Goal: Task Accomplishment & Management: Complete application form

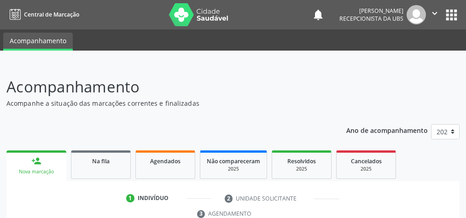
scroll to position [173, 0]
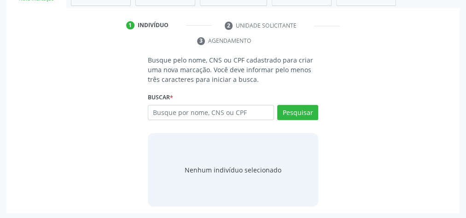
click at [241, 110] on input "text" at bounding box center [211, 113] width 126 height 16
type input "13711507450"
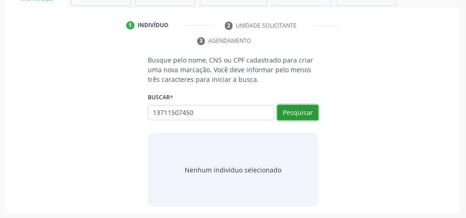
click at [304, 113] on button "Pesquisar" at bounding box center [297, 113] width 41 height 16
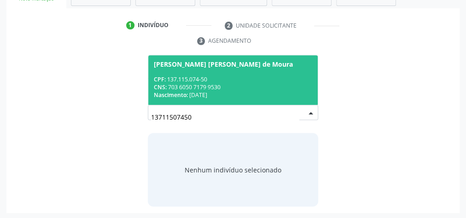
click at [187, 79] on div "CPF: 137.115.074-50" at bounding box center [233, 80] width 158 height 8
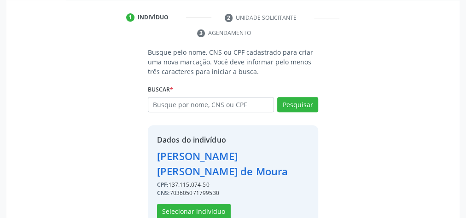
scroll to position [187, 0]
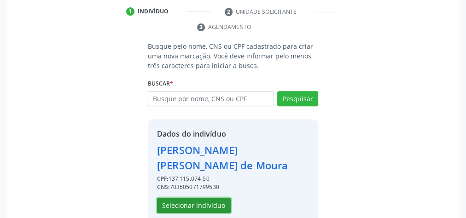
click at [197, 198] on button "Selecionar indivíduo" at bounding box center [194, 206] width 74 height 16
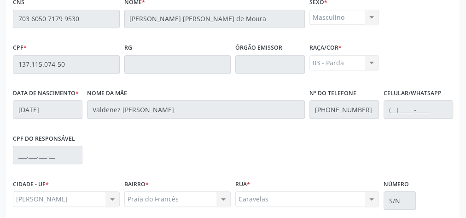
scroll to position [334, 0]
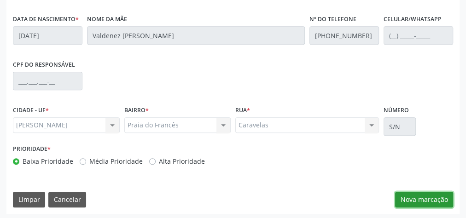
click at [443, 195] on button "Nova marcação" at bounding box center [424, 200] width 58 height 16
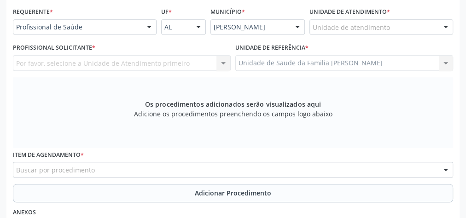
scroll to position [76, 0]
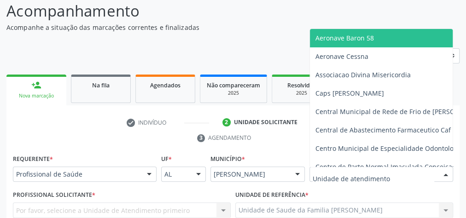
click at [445, 171] on div at bounding box center [446, 175] width 14 height 16
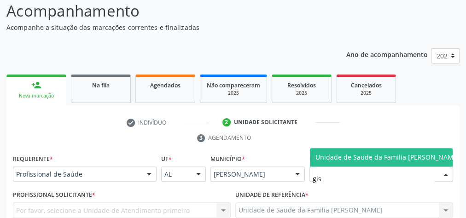
click at [378, 153] on span "Unidade de Saude da Familia [PERSON_NAME]" at bounding box center [388, 157] width 144 height 9
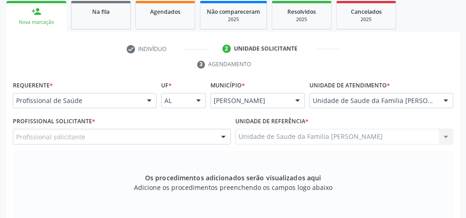
scroll to position [150, 0]
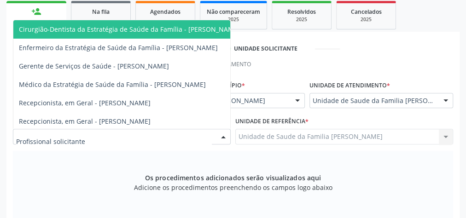
click at [222, 137] on div at bounding box center [223, 137] width 14 height 16
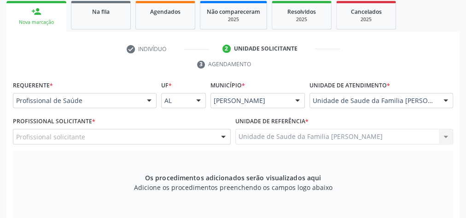
click at [375, 61] on ul "check Indivíduo 2 Unidade solicitante 3 Agendamento" at bounding box center [232, 56] width 453 height 31
click at [446, 100] on div at bounding box center [446, 102] width 14 height 16
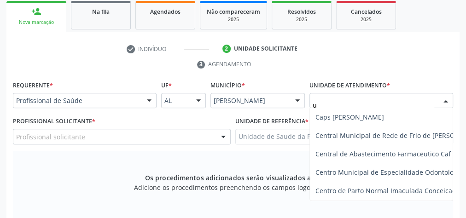
type input "up"
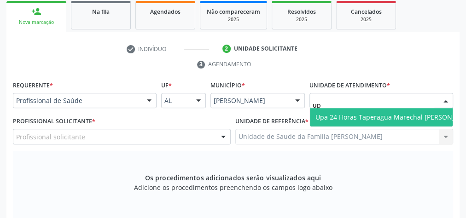
click at [409, 120] on span "Upa 24 Horas Taperagua Marechal [PERSON_NAME]" at bounding box center [396, 117] width 161 height 9
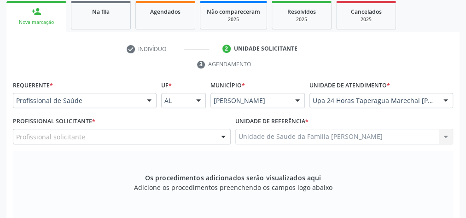
click at [219, 135] on div at bounding box center [223, 137] width 14 height 16
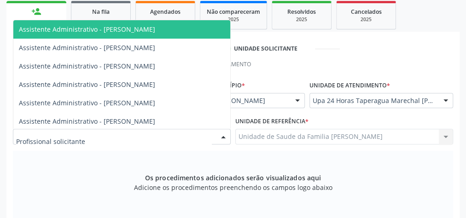
click at [198, 136] on input "text" at bounding box center [114, 141] width 196 height 18
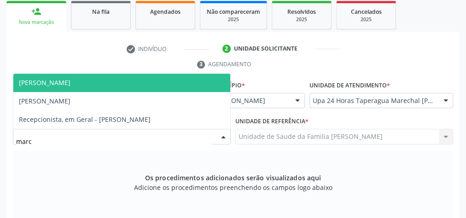
type input "marce"
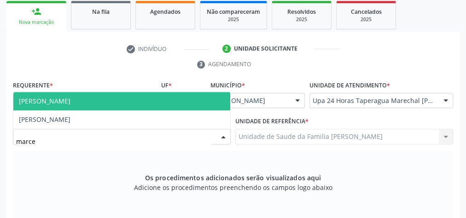
click at [70, 103] on span "[PERSON_NAME]" at bounding box center [45, 101] width 52 height 9
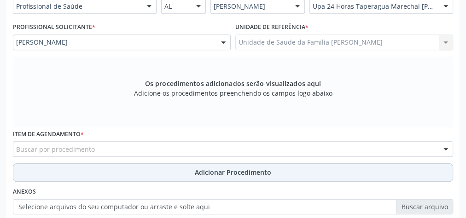
scroll to position [260, 0]
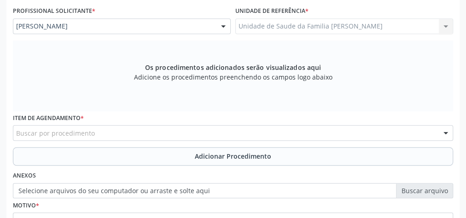
click at [246, 128] on div "Buscar por procedimento" at bounding box center [233, 133] width 440 height 16
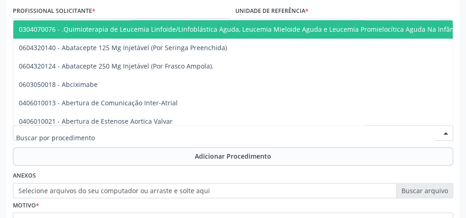
click at [246, 129] on input "text" at bounding box center [225, 138] width 418 height 18
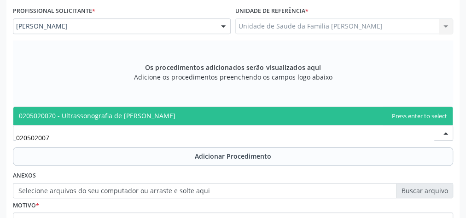
type input "0205020070"
click at [161, 111] on span "0205020070 - Ultrassonografia de [PERSON_NAME]" at bounding box center [97, 115] width 157 height 9
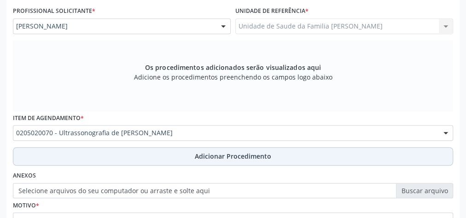
click at [213, 149] on button "Adicionar Procedimento" at bounding box center [233, 156] width 440 height 18
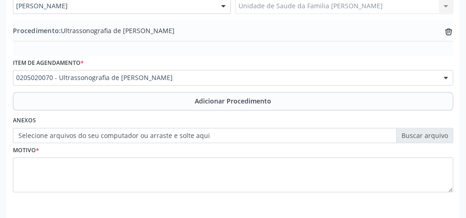
scroll to position [297, 0]
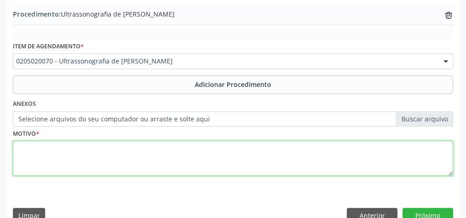
click at [183, 155] on textarea at bounding box center [233, 158] width 440 height 35
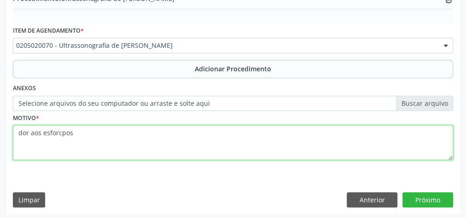
scroll to position [313, 0]
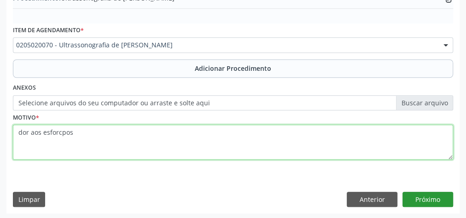
type textarea "dor aos esforcpos"
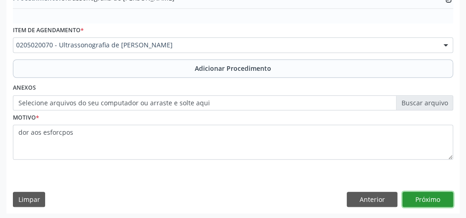
click at [438, 195] on button "Próximo" at bounding box center [428, 200] width 51 height 16
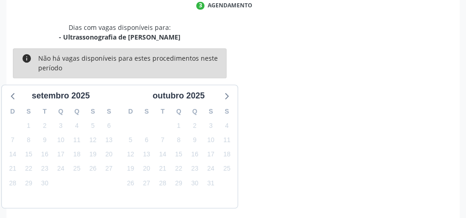
scroll to position [244, 0]
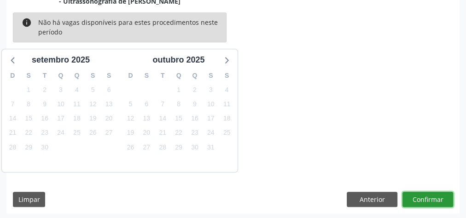
click at [438, 198] on button "Confirmar" at bounding box center [428, 200] width 51 height 16
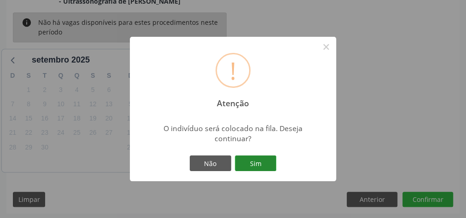
click at [269, 168] on button "Sim" at bounding box center [255, 164] width 41 height 16
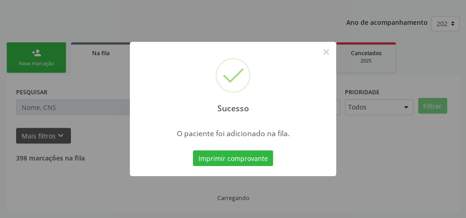
scroll to position [98, 0]
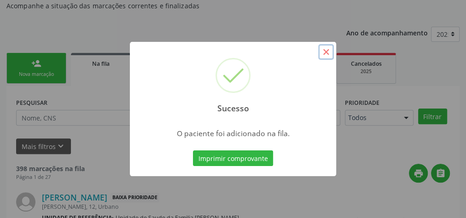
click at [329, 53] on button "×" at bounding box center [326, 52] width 16 height 16
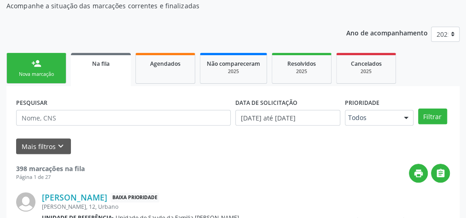
click at [40, 78] on link "person_add Nova marcação" at bounding box center [36, 68] width 60 height 31
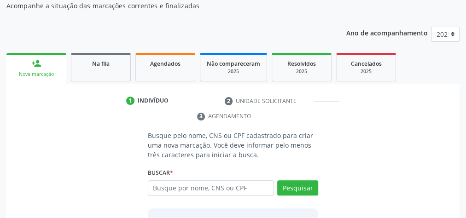
click at [140, 115] on ul "1 Indivíduo 2 Unidade solicitante 3 Agendamento" at bounding box center [232, 109] width 453 height 31
click at [161, 73] on link "Agendados" at bounding box center [165, 67] width 60 height 29
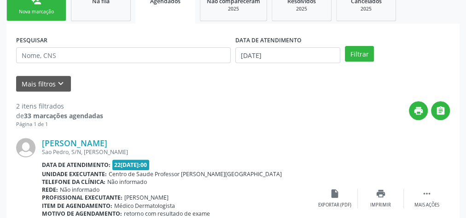
scroll to position [145, 0]
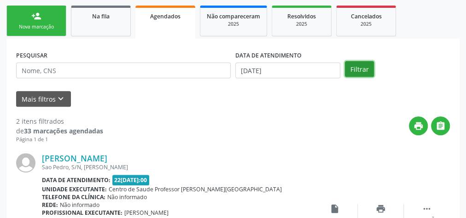
click at [360, 68] on button "Filtrar" at bounding box center [359, 69] width 29 height 16
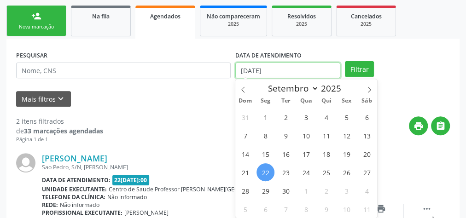
click at [245, 72] on input "[DATE]" at bounding box center [287, 71] width 105 height 16
click at [323, 150] on span "18" at bounding box center [326, 154] width 18 height 18
type input "[DATE]"
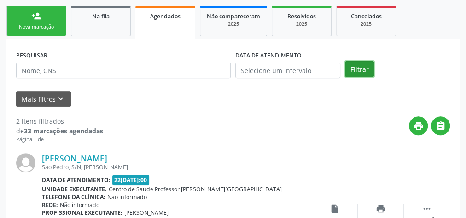
click at [365, 69] on button "Filtrar" at bounding box center [359, 69] width 29 height 16
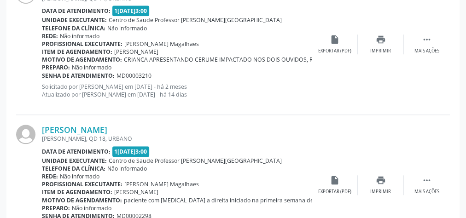
scroll to position [2209, 0]
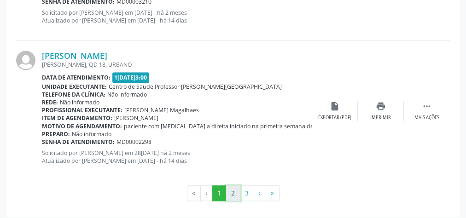
click at [234, 189] on button "2" at bounding box center [233, 194] width 14 height 16
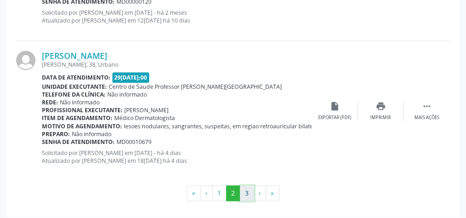
click at [249, 191] on button "3" at bounding box center [247, 194] width 14 height 16
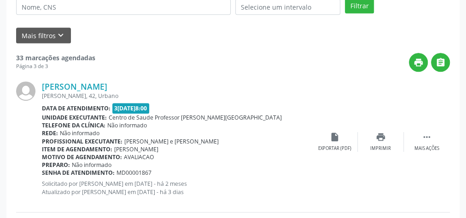
scroll to position [193, 0]
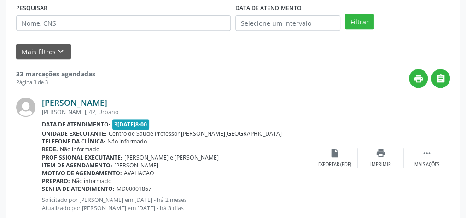
click at [107, 103] on link "[PERSON_NAME]" at bounding box center [74, 103] width 65 height 10
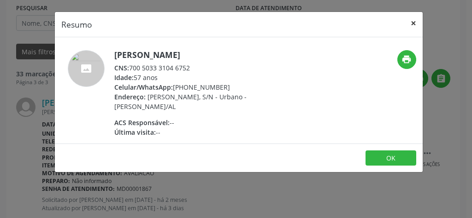
click at [414, 22] on button "×" at bounding box center [413, 23] width 18 height 23
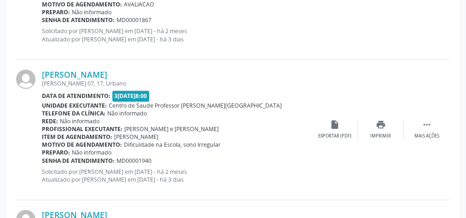
scroll to position [377, 0]
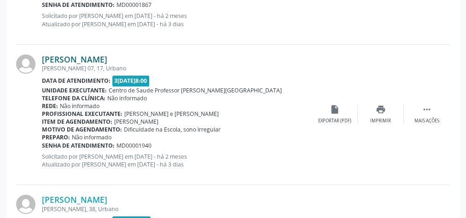
click at [99, 59] on link "[PERSON_NAME]" at bounding box center [74, 59] width 65 height 10
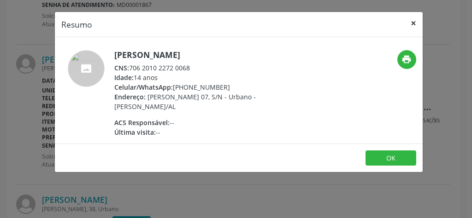
click at [416, 22] on button "×" at bounding box center [413, 23] width 18 height 23
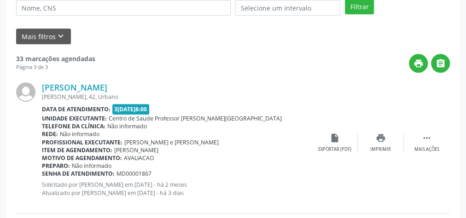
scroll to position [193, 0]
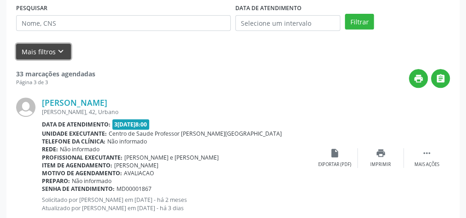
click at [52, 50] on button "Mais filtros keyboard_arrow_down" at bounding box center [43, 52] width 55 height 16
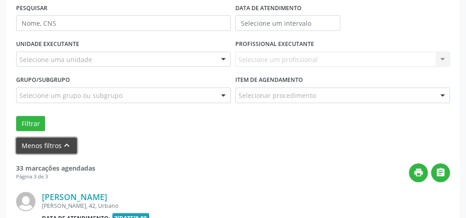
click at [62, 144] on icon "keyboard_arrow_up" at bounding box center [67, 145] width 10 height 10
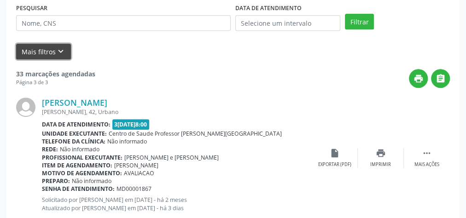
scroll to position [156, 0]
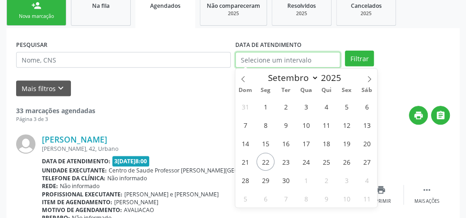
click at [249, 58] on input "text" at bounding box center [287, 60] width 105 height 16
click at [289, 140] on span "16" at bounding box center [286, 144] width 18 height 18
type input "[DATE]"
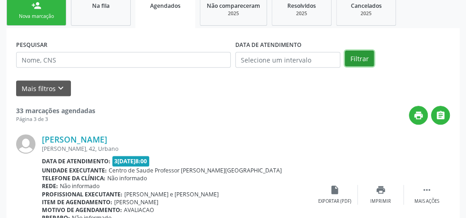
click at [357, 52] on button "Filtrar" at bounding box center [359, 59] width 29 height 16
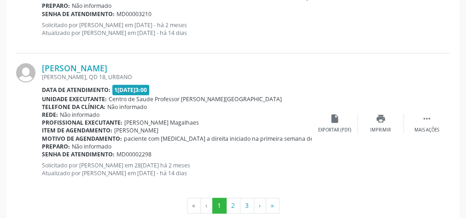
scroll to position [2209, 0]
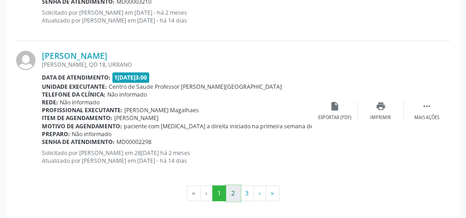
click at [233, 187] on button "2" at bounding box center [233, 194] width 14 height 16
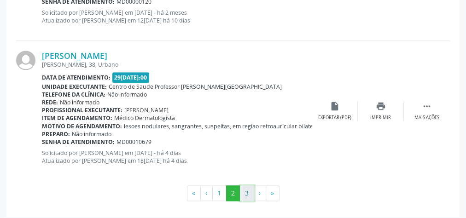
click at [248, 190] on button "3" at bounding box center [247, 194] width 14 height 16
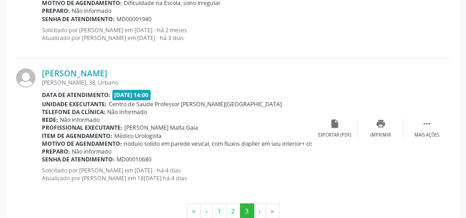
scroll to position [524, 0]
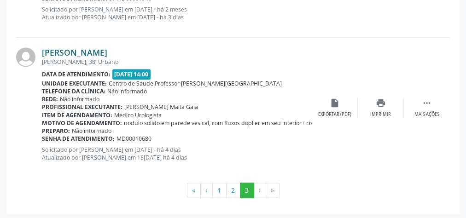
click at [88, 52] on link "[PERSON_NAME]" at bounding box center [74, 52] width 65 height 10
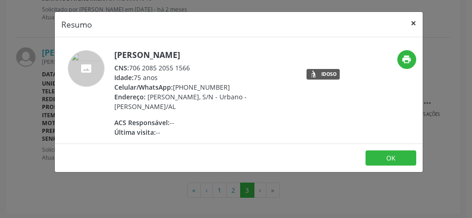
click at [413, 20] on button "×" at bounding box center [413, 23] width 18 height 23
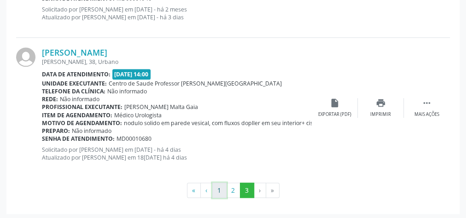
click at [222, 187] on button "1" at bounding box center [219, 191] width 14 height 16
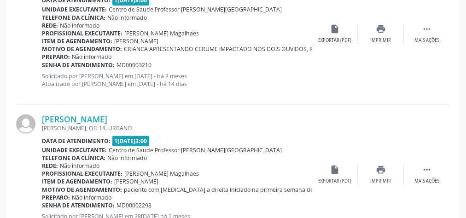
scroll to position [2209, 0]
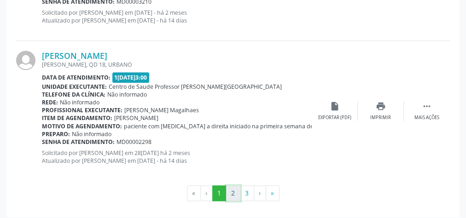
click at [233, 187] on button "2" at bounding box center [233, 194] width 14 height 16
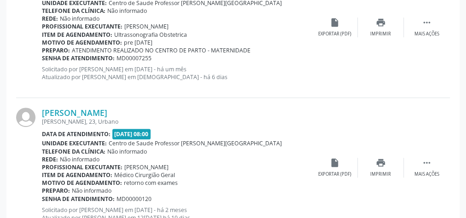
scroll to position [2025, 0]
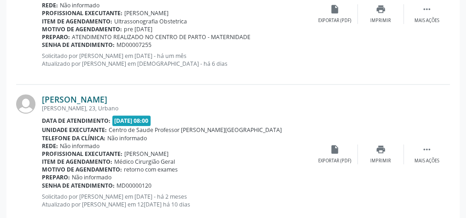
click at [87, 94] on link "[PERSON_NAME]" at bounding box center [74, 99] width 65 height 10
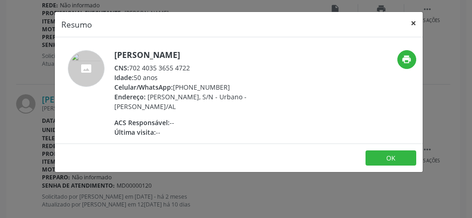
click at [414, 26] on button "×" at bounding box center [413, 23] width 18 height 23
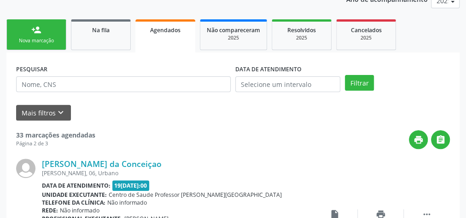
scroll to position [72, 0]
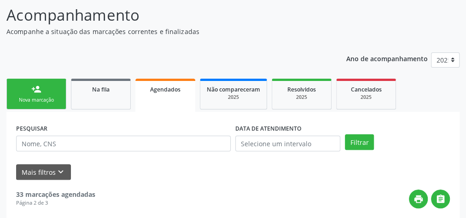
click at [33, 89] on div "person_add" at bounding box center [36, 89] width 10 height 10
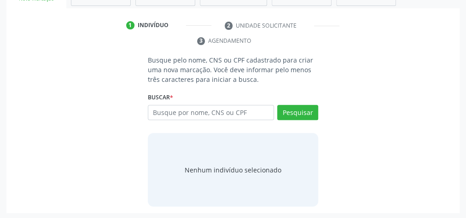
scroll to position [173, 0]
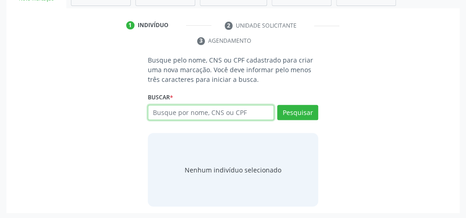
click at [193, 112] on input "text" at bounding box center [211, 113] width 126 height 16
type input "01294795430"
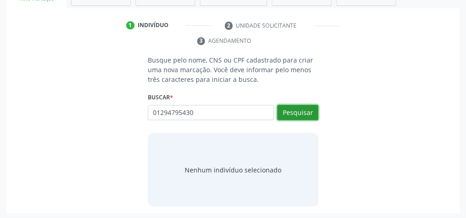
click at [300, 107] on button "Pesquisar" at bounding box center [297, 113] width 41 height 16
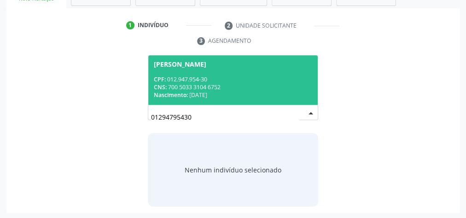
click at [280, 91] on div "Nascimento: 23[DATE]" at bounding box center [233, 95] width 158 height 8
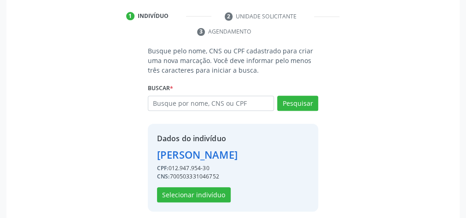
scroll to position [187, 0]
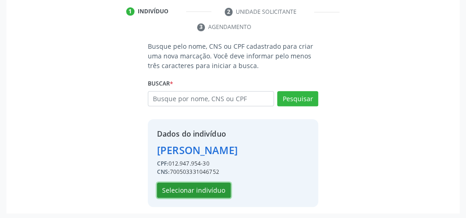
click at [218, 187] on button "Selecionar indivíduo" at bounding box center [194, 191] width 74 height 16
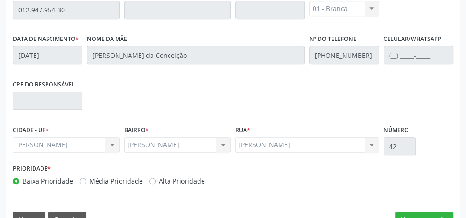
scroll to position [334, 0]
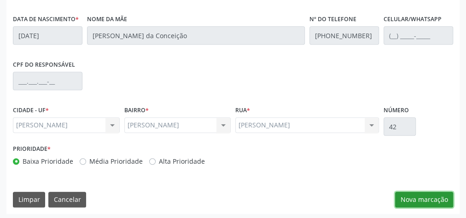
click at [439, 199] on button "Nova marcação" at bounding box center [424, 200] width 58 height 16
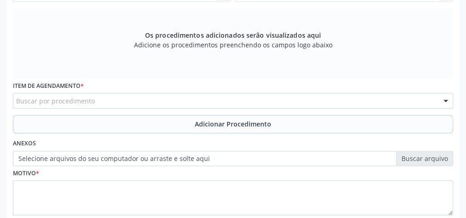
scroll to position [223, 0]
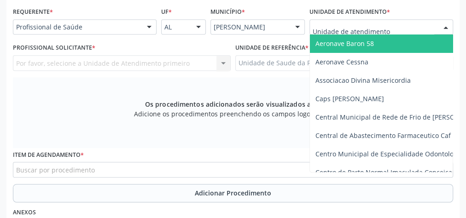
click at [406, 28] on div at bounding box center [382, 27] width 144 height 16
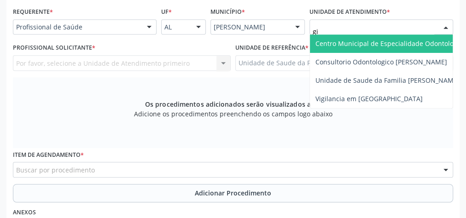
type input "gis"
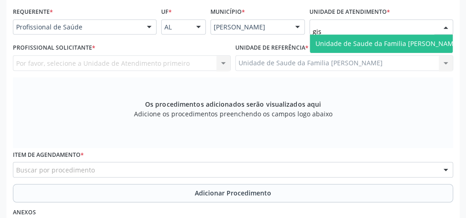
click at [403, 37] on span "Unidade de Saude da Familia [PERSON_NAME]" at bounding box center [387, 44] width 155 height 18
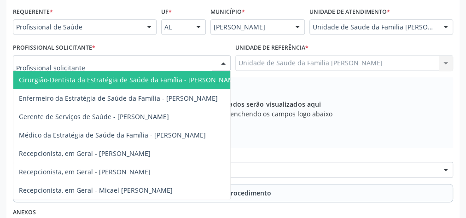
click at [220, 61] on div at bounding box center [223, 64] width 14 height 16
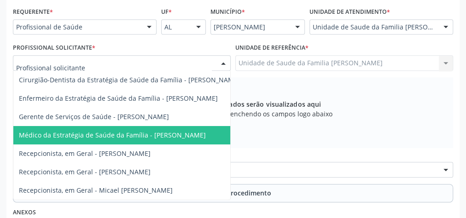
click at [186, 133] on span "Médico da Estratégia de Saúde da Família - [PERSON_NAME]" at bounding box center [112, 135] width 187 height 9
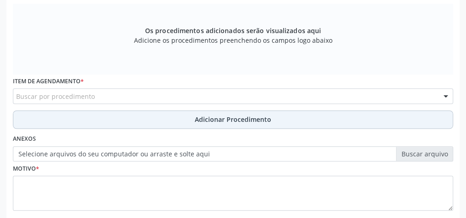
scroll to position [297, 0]
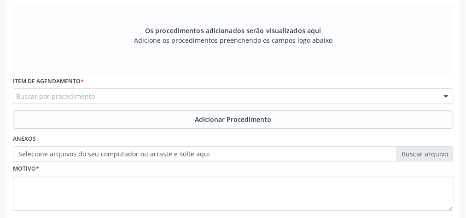
click at [292, 93] on div "Buscar por procedimento" at bounding box center [233, 96] width 440 height 16
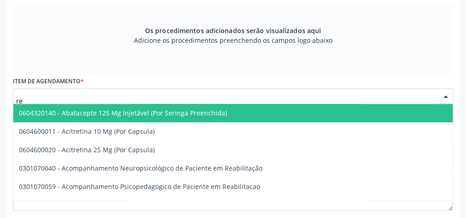
type input "r"
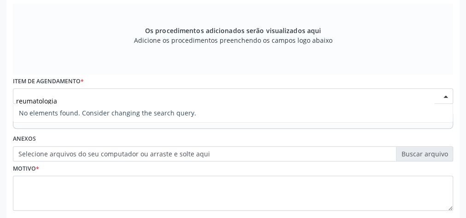
type input "reumatologi"
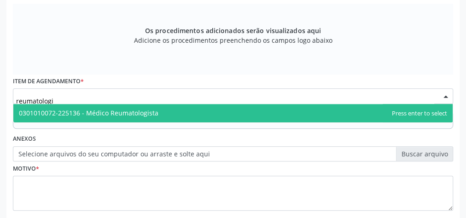
click at [156, 117] on span "0301010072-225136 - Médico Reumatologista" at bounding box center [232, 113] width 439 height 18
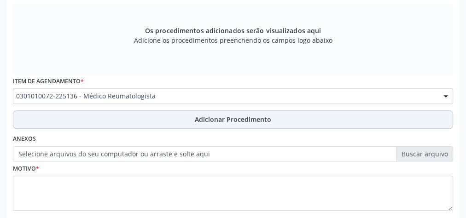
click at [222, 115] on span "Adicionar Procedimento" at bounding box center [233, 120] width 76 height 10
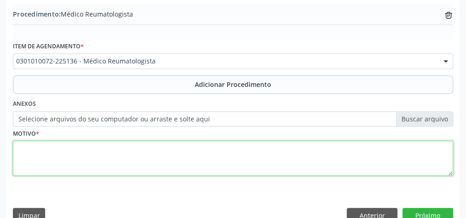
click at [189, 157] on textarea at bounding box center [233, 158] width 440 height 35
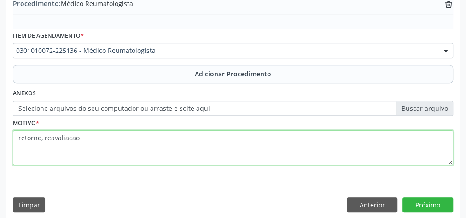
scroll to position [313, 0]
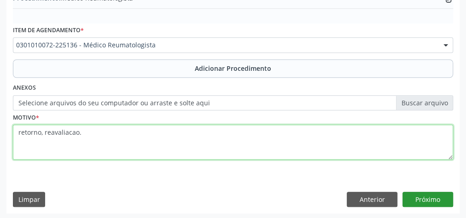
type textarea "retorno, reavaliacao."
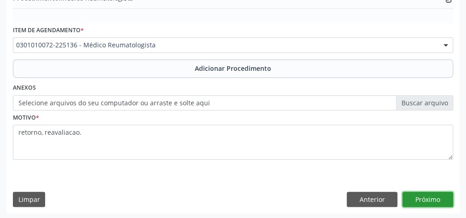
click at [424, 193] on button "Próximo" at bounding box center [428, 200] width 51 height 16
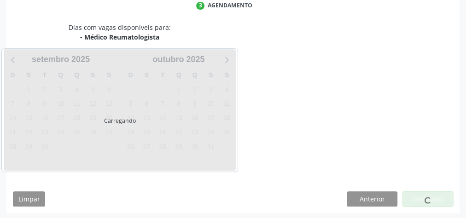
scroll to position [244, 0]
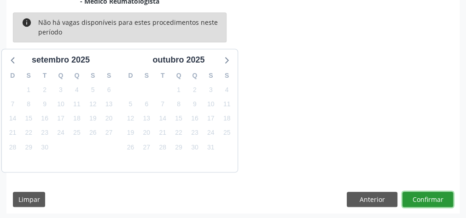
click at [425, 196] on button "Confirmar" at bounding box center [428, 200] width 51 height 16
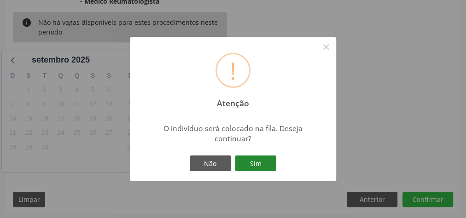
click at [266, 167] on button "Sim" at bounding box center [255, 164] width 41 height 16
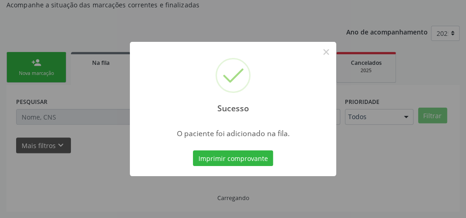
scroll to position [98, 0]
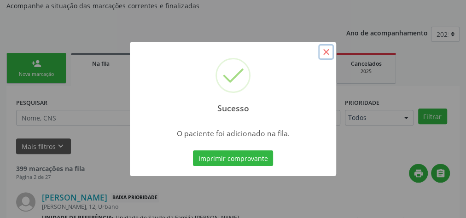
click at [323, 49] on button "×" at bounding box center [326, 52] width 16 height 16
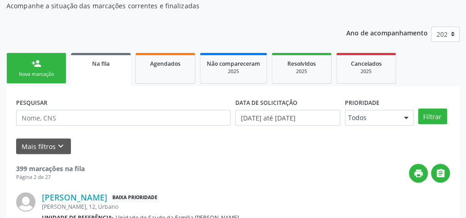
click at [47, 76] on div "Nova marcação" at bounding box center [36, 74] width 46 height 7
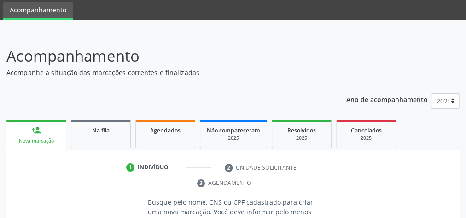
scroll to position [0, 0]
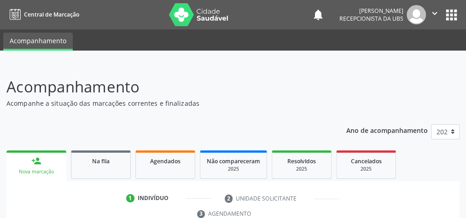
click at [130, 18] on nav "Central de Marcação notifications [PERSON_NAME] Recepcionista da UBS  Configur…" at bounding box center [233, 14] width 466 height 29
click at [119, 17] on nav "Central de Marcação notifications [PERSON_NAME] Recepcionista da UBS  Configur…" at bounding box center [233, 14] width 466 height 29
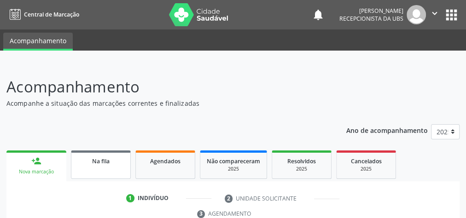
click at [114, 92] on div "Central de Marcação notifications [PERSON_NAME] Recepcionista da UBS  Configur…" at bounding box center [233, 109] width 466 height 218
drag, startPoint x: 97, startPoint y: 170, endPoint x: 62, endPoint y: 233, distance: 71.9
drag, startPoint x: 62, startPoint y: 233, endPoint x: 275, endPoint y: 64, distance: 271.5
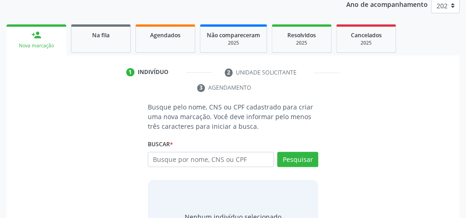
scroll to position [173, 0]
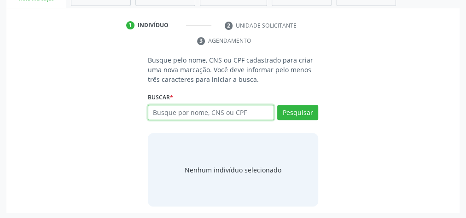
click at [190, 110] on input "text" at bounding box center [211, 113] width 126 height 16
type input "700709938190373"
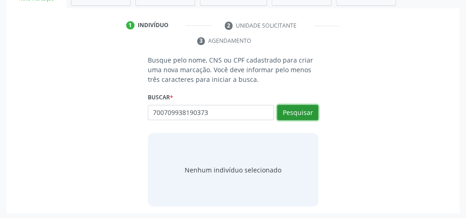
click at [303, 110] on button "Pesquisar" at bounding box center [297, 113] width 41 height 16
type input "700709938190373"
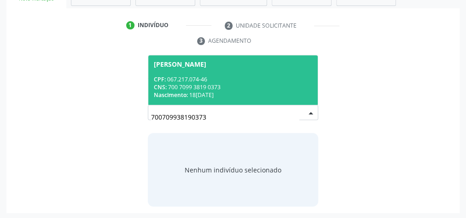
click at [193, 83] on div "CNS: 700 7099 3819 0373" at bounding box center [233, 87] width 158 height 8
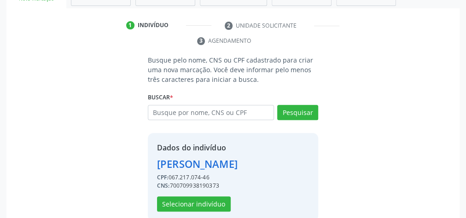
scroll to position [187, 0]
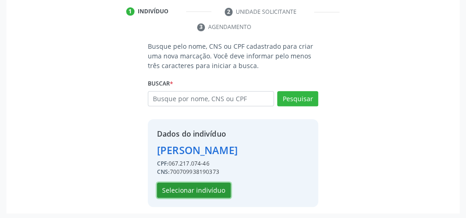
click at [219, 187] on button "Selecionar indivíduo" at bounding box center [194, 191] width 74 height 16
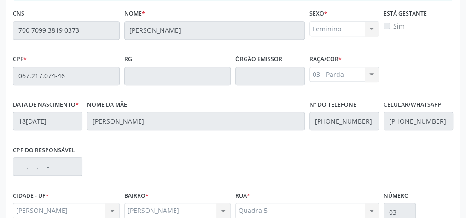
scroll to position [334, 0]
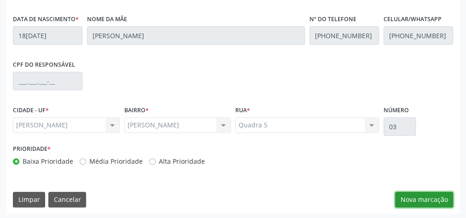
click at [432, 195] on button "Nova marcação" at bounding box center [424, 200] width 58 height 16
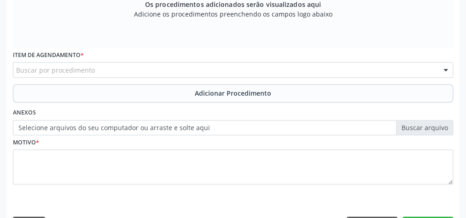
scroll to position [187, 0]
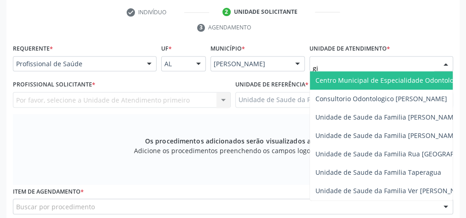
type input "gis"
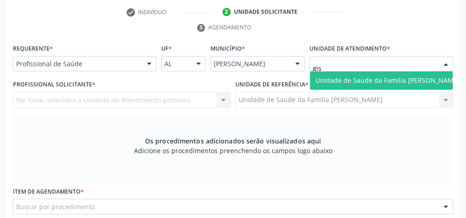
click at [352, 80] on span "Unidade de Saude da Familia [PERSON_NAME]" at bounding box center [388, 80] width 144 height 9
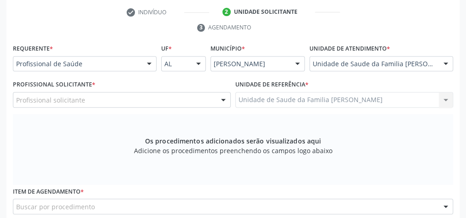
click at [223, 102] on div at bounding box center [223, 101] width 14 height 16
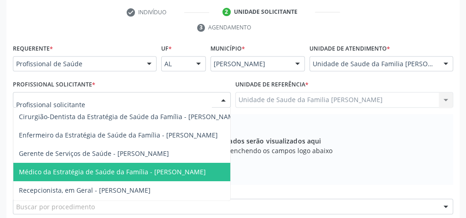
click at [177, 168] on span "Médico da Estratégia de Saúde da Família - [PERSON_NAME]" at bounding box center [112, 172] width 187 height 9
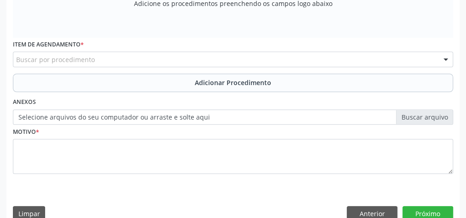
scroll to position [334, 0]
click at [181, 53] on div "Buscar por procedimento" at bounding box center [233, 60] width 440 height 16
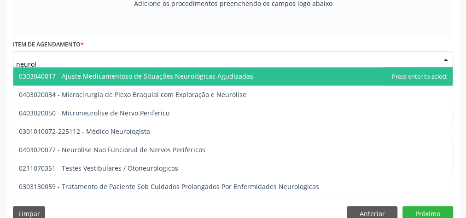
type input "neurolo"
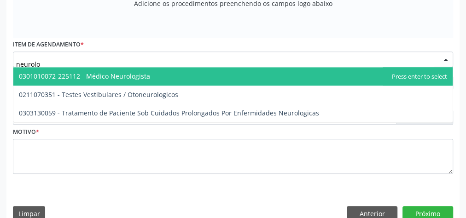
click at [139, 72] on span "0301010072-225112 - Médico Neurologista" at bounding box center [84, 76] width 131 height 9
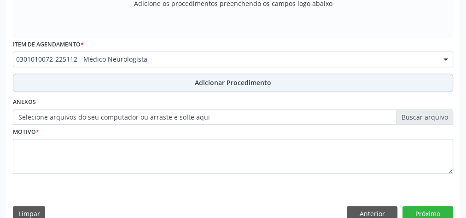
click at [222, 78] on span "Adicionar Procedimento" at bounding box center [233, 83] width 76 height 10
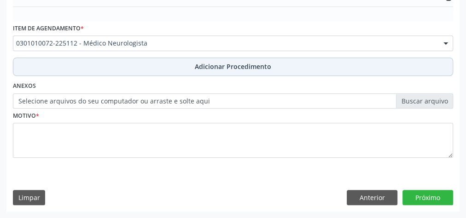
scroll to position [299, 0]
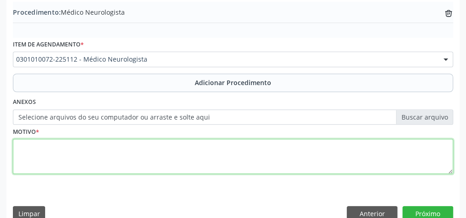
click at [149, 162] on textarea at bounding box center [233, 156] width 440 height 35
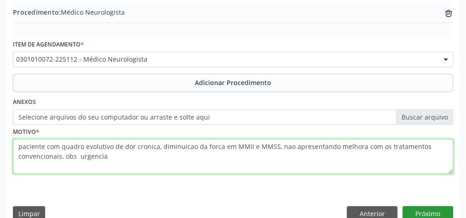
type textarea "paciente com quadro evolutivo de dor cronica, diminuicao da forca em MMII e MMS…"
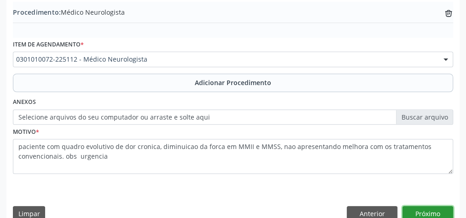
click at [427, 207] on button "Próximo" at bounding box center [428, 214] width 51 height 16
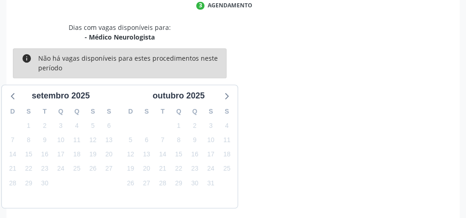
scroll to position [244, 0]
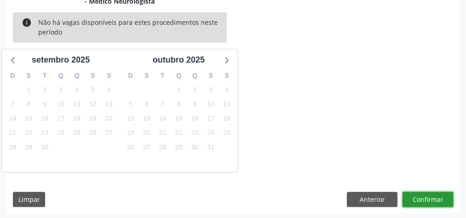
click at [427, 200] on button "Confirmar" at bounding box center [428, 200] width 51 height 16
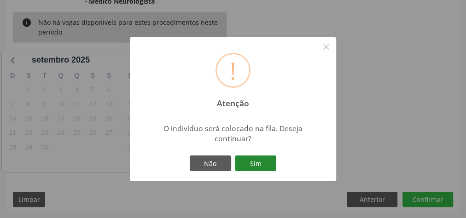
click at [267, 162] on button "Sim" at bounding box center [255, 164] width 41 height 16
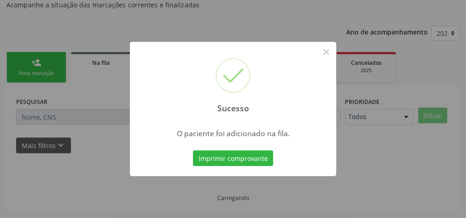
scroll to position [98, 0]
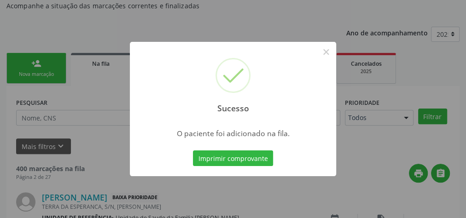
click at [267, 162] on button "Imprimir comprovante" at bounding box center [233, 159] width 80 height 16
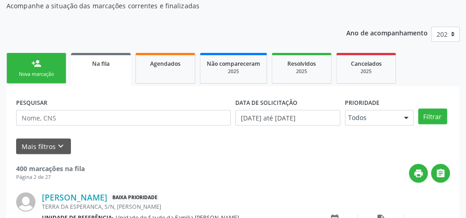
click at [41, 69] on link "person_add Nova marcação" at bounding box center [36, 68] width 60 height 31
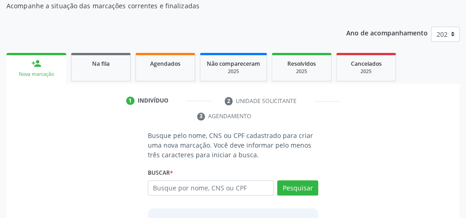
click at [41, 69] on link "person_add Nova marcação" at bounding box center [36, 68] width 60 height 31
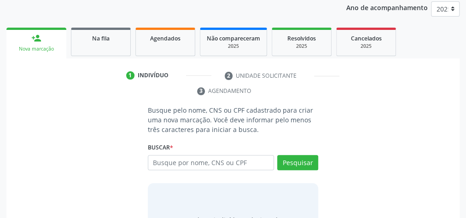
scroll to position [135, 0]
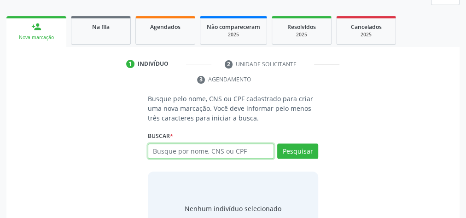
click at [192, 150] on input "text" at bounding box center [211, 152] width 126 height 16
click at [191, 145] on input "text" at bounding box center [211, 152] width 126 height 16
type input "2"
type input "15257012405"
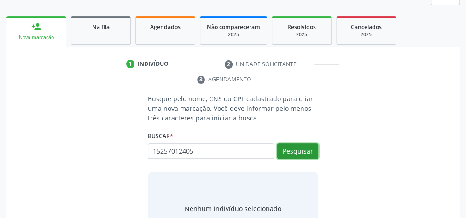
click at [288, 144] on button "Pesquisar" at bounding box center [297, 152] width 41 height 16
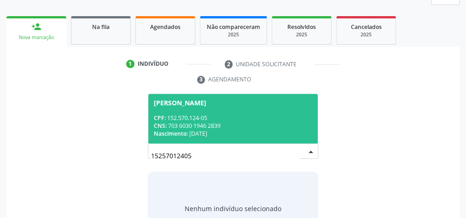
click at [277, 131] on div "Nascimento: [DATE]" at bounding box center [233, 134] width 158 height 8
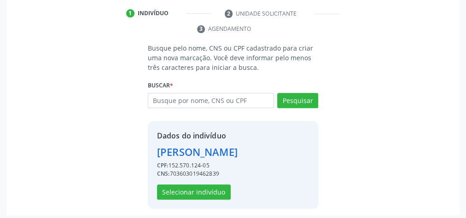
scroll to position [187, 0]
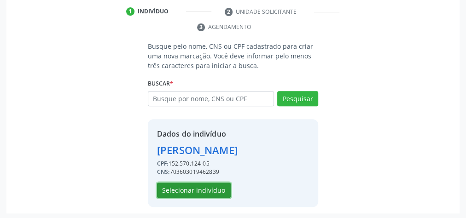
click at [213, 192] on button "Selecionar indivíduo" at bounding box center [194, 191] width 74 height 16
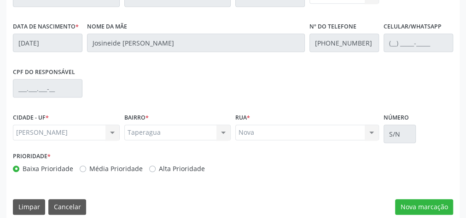
scroll to position [334, 0]
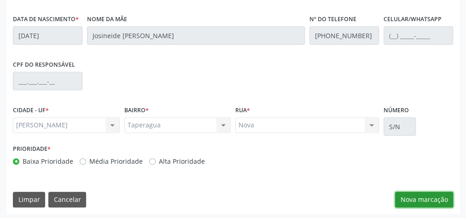
click at [433, 197] on button "Nova marcação" at bounding box center [424, 200] width 58 height 16
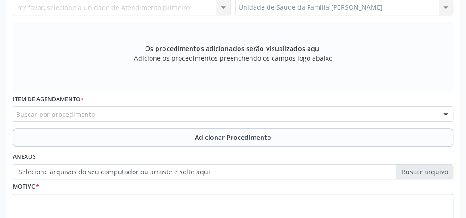
scroll to position [187, 0]
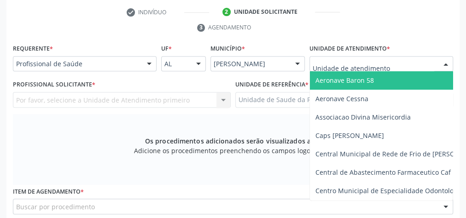
click at [410, 63] on div at bounding box center [382, 64] width 144 height 16
type input "g"
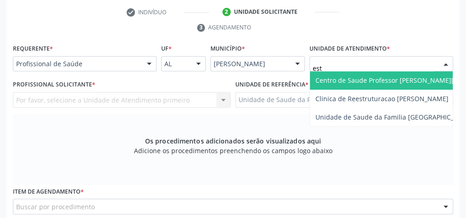
type input "esta"
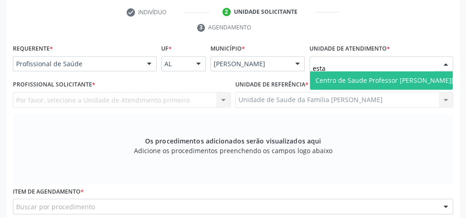
click at [402, 78] on span "Centro de Saude Professor [PERSON_NAME][GEOGRAPHIC_DATA]" at bounding box center [416, 80] width 200 height 9
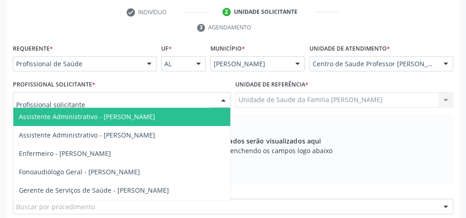
click at [226, 100] on div at bounding box center [223, 101] width 14 height 16
click at [170, 96] on input "text" at bounding box center [114, 104] width 196 height 18
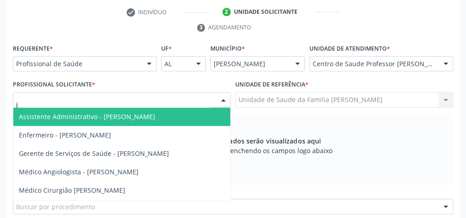
type input "jo"
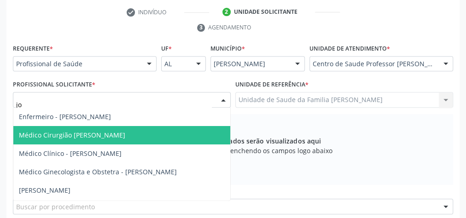
click at [125, 132] on span "Médico Cirurgião [PERSON_NAME]" at bounding box center [72, 135] width 106 height 9
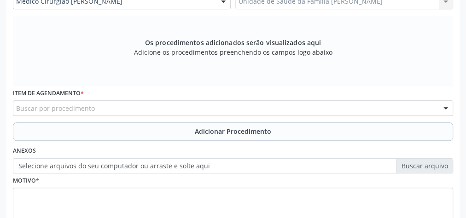
scroll to position [297, 0]
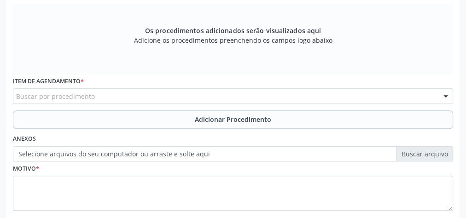
click at [213, 93] on div "Buscar por procedimento" at bounding box center [233, 96] width 440 height 16
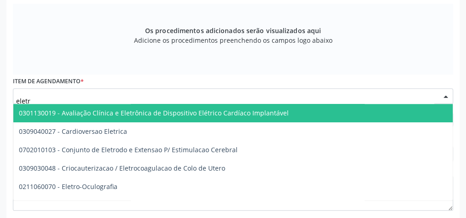
type input "eletro"
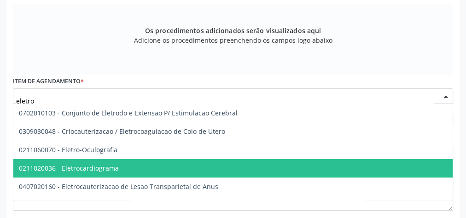
click at [100, 170] on span "0211020036 - Eletrocardiograma" at bounding box center [69, 168] width 100 height 9
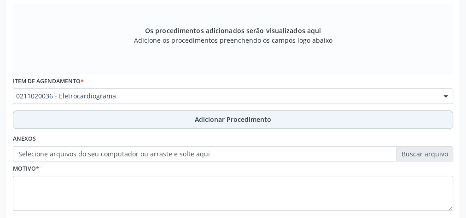
click at [219, 115] on span "Adicionar Procedimento" at bounding box center [233, 120] width 76 height 10
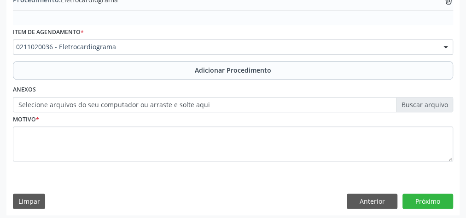
scroll to position [313, 0]
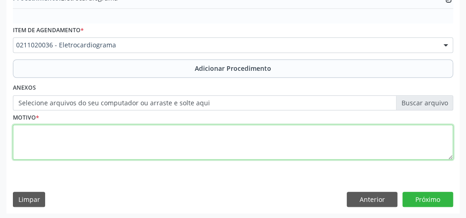
drag, startPoint x: 235, startPoint y: 130, endPoint x: 229, endPoint y: 159, distance: 29.6
click at [235, 137] on textarea at bounding box center [233, 142] width 440 height 35
click at [27, 129] on textarea "preoperatorio" at bounding box center [233, 142] width 440 height 35
click at [74, 136] on textarea "pre- operatorio" at bounding box center [233, 142] width 440 height 35
click at [113, 129] on textarea "pre- operatorio" at bounding box center [233, 142] width 440 height 35
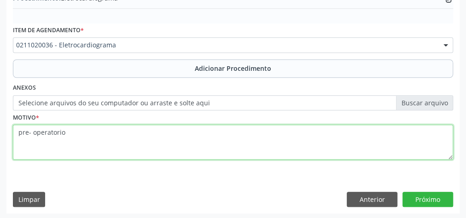
click at [31, 131] on textarea "pre- operatorio" at bounding box center [233, 142] width 440 height 35
type textarea "pre operatorio"
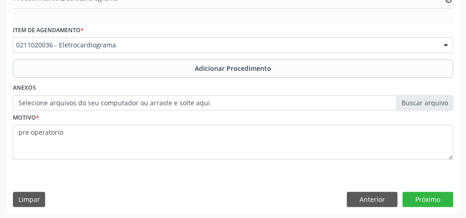
click at [193, 160] on fieldset "Motivo * pre operatorio" at bounding box center [233, 138] width 440 height 55
click at [438, 198] on button "Próximo" at bounding box center [428, 200] width 51 height 16
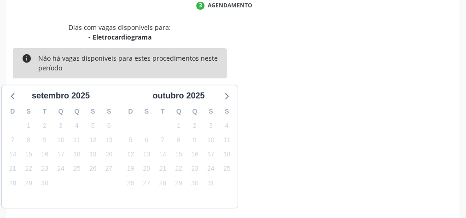
scroll to position [244, 0]
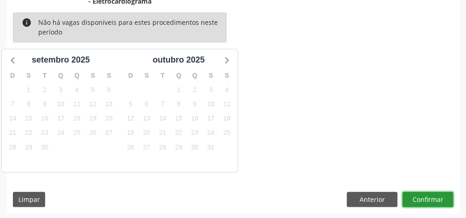
click at [438, 198] on button "Confirmar" at bounding box center [428, 200] width 51 height 16
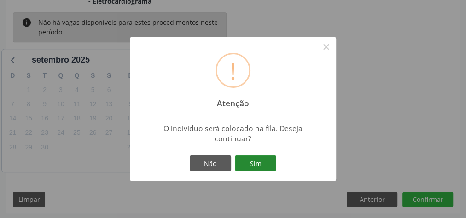
click at [262, 167] on button "Sim" at bounding box center [255, 164] width 41 height 16
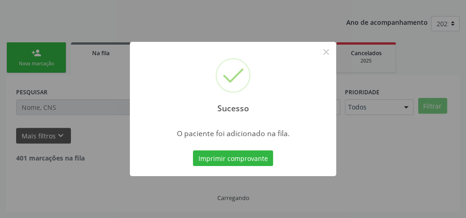
scroll to position [98, 0]
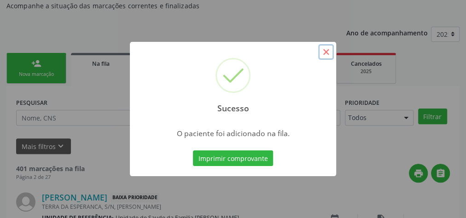
click at [330, 51] on button "×" at bounding box center [326, 52] width 16 height 16
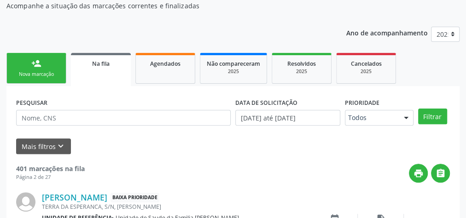
click at [32, 66] on div "person_add" at bounding box center [36, 63] width 10 height 10
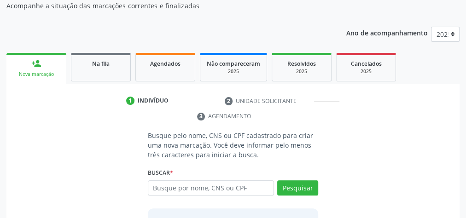
click at [27, 126] on div "1 Indivíduo 2 Unidade solicitante 3 Agendamento Busque pelo nome, CNS ou CPF ca…" at bounding box center [232, 191] width 453 height 195
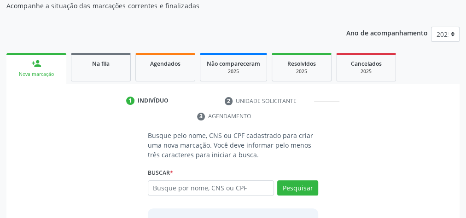
click at [23, 123] on div "1 Indivíduo 2 Unidade solicitante 3 Agendamento Busque pelo nome, CNS ou CPF ca…" at bounding box center [232, 191] width 453 height 195
click at [23, 120] on ul "1 Indivíduo 2 Unidade solicitante 3 Agendamento" at bounding box center [232, 109] width 453 height 31
click at [267, 56] on link "Não compareceram 2025" at bounding box center [233, 67] width 67 height 29
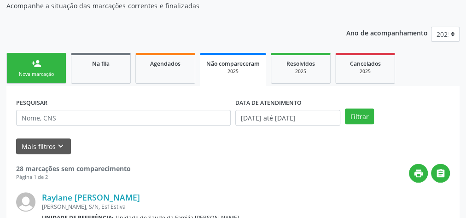
click at [257, 149] on div "Mais filtros keyboard_arrow_down" at bounding box center [233, 147] width 439 height 16
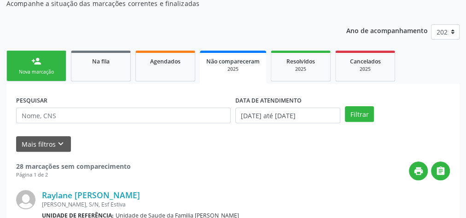
scroll to position [100, 0]
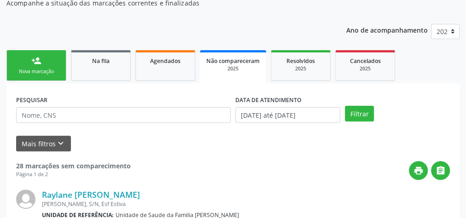
click at [266, 137] on div "Mais filtros keyboard_arrow_down" at bounding box center [233, 144] width 439 height 16
click at [266, 138] on div "Mais filtros keyboard_arrow_down" at bounding box center [233, 144] width 439 height 16
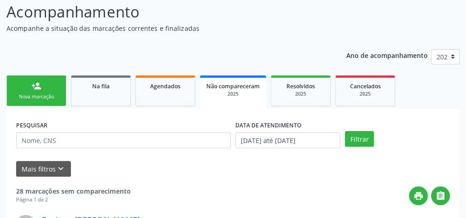
scroll to position [64, 0]
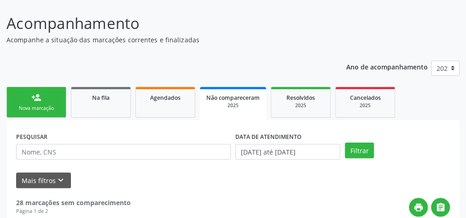
click at [53, 93] on link "person_add Nova marcação" at bounding box center [36, 102] width 60 height 31
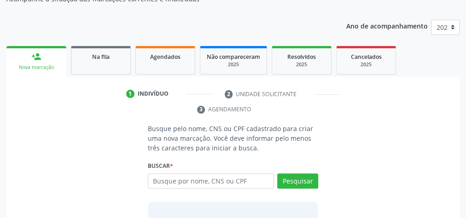
scroll to position [173, 0]
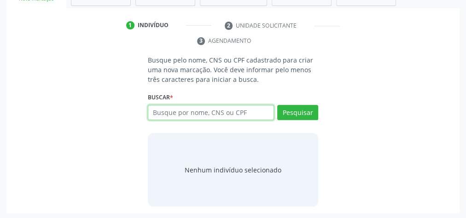
click at [269, 111] on input "text" at bounding box center [211, 113] width 126 height 16
type input "700403780183650"
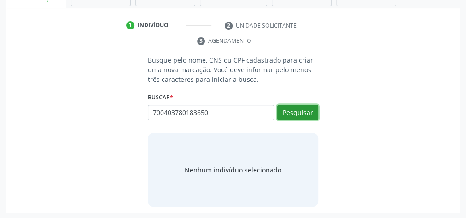
click at [294, 111] on button "Pesquisar" at bounding box center [297, 113] width 41 height 16
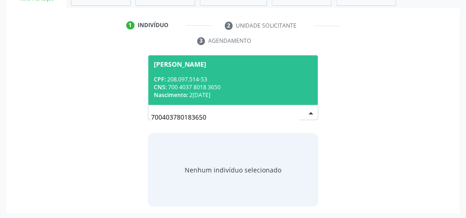
click at [221, 83] on div "CNS: 700 4037 8018 3650" at bounding box center [233, 87] width 158 height 8
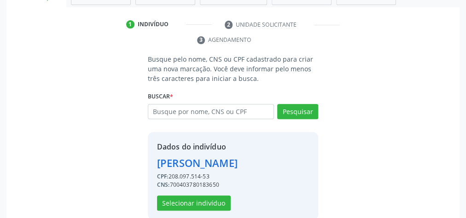
scroll to position [187, 0]
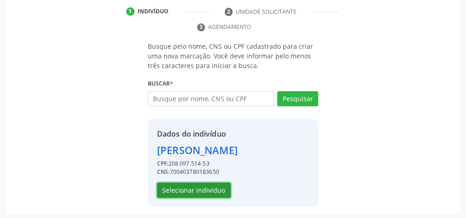
click at [195, 189] on button "Selecionar indivíduo" at bounding box center [194, 191] width 74 height 16
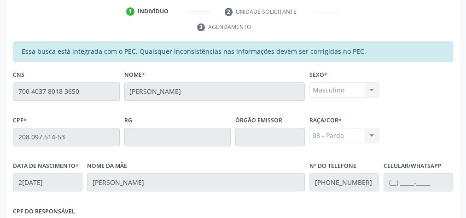
scroll to position [334, 0]
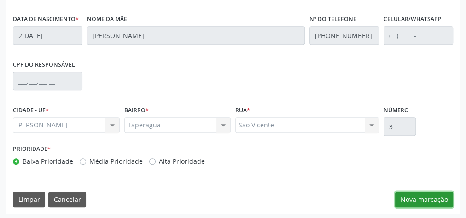
click at [433, 195] on button "Nova marcação" at bounding box center [424, 200] width 58 height 16
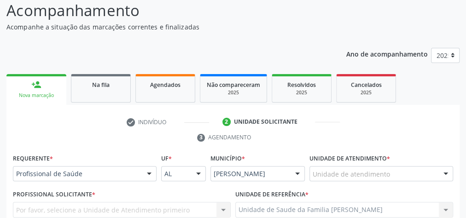
scroll to position [76, 0]
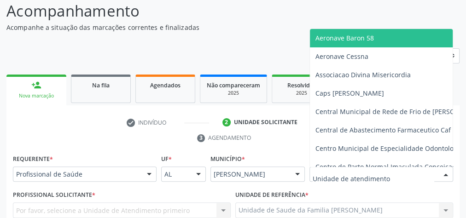
click at [415, 167] on div at bounding box center [382, 175] width 144 height 16
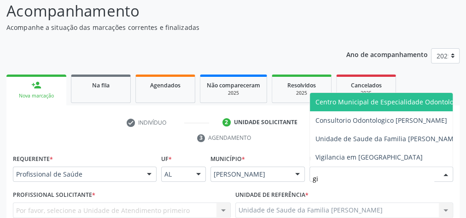
type input "gis"
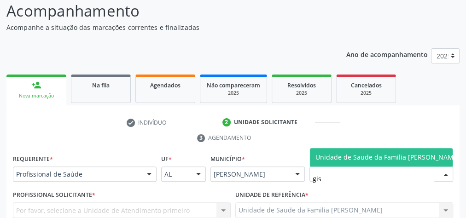
click at [394, 153] on span "Unidade de Saude da Familia [PERSON_NAME]" at bounding box center [388, 157] width 144 height 9
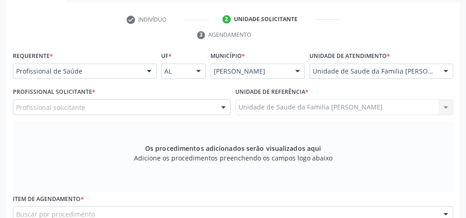
scroll to position [187, 0]
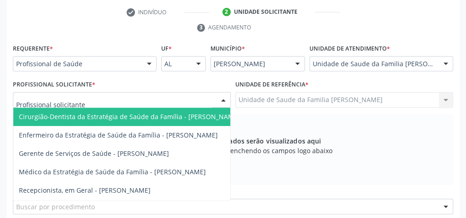
click at [222, 99] on div at bounding box center [223, 101] width 14 height 16
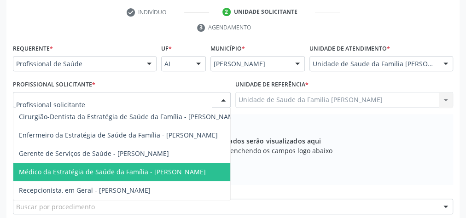
click at [185, 168] on span "Médico da Estratégia de Saúde da Família - [PERSON_NAME]" at bounding box center [112, 172] width 187 height 9
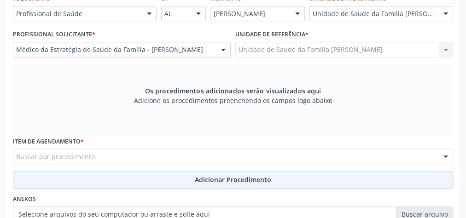
scroll to position [297, 0]
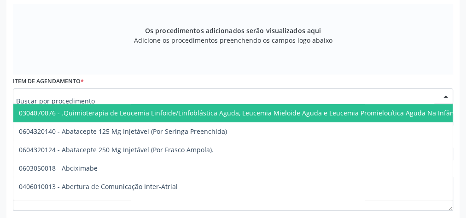
click at [203, 94] on div at bounding box center [233, 96] width 440 height 16
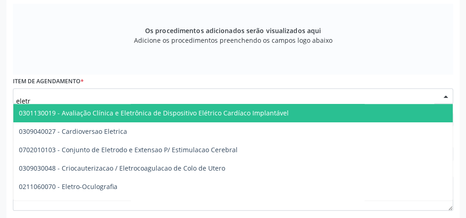
type input "eletro"
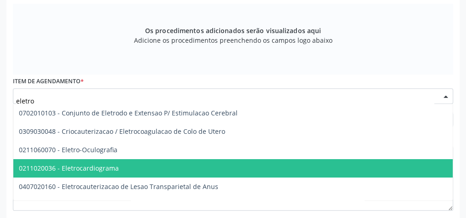
click at [117, 169] on span "0211020036 - Eletrocardiograma" at bounding box center [305, 168] width 585 height 18
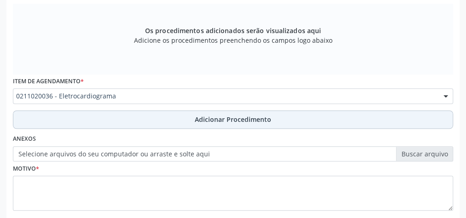
click at [229, 115] on span "Adicionar Procedimento" at bounding box center [233, 120] width 76 height 10
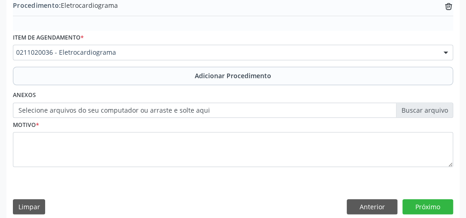
scroll to position [313, 0]
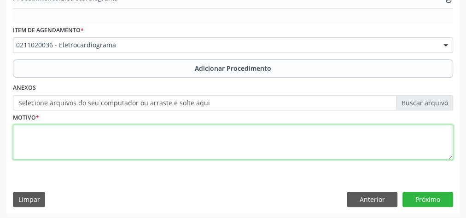
click at [152, 149] on textarea at bounding box center [233, 142] width 440 height 35
type textarea "avaliacao cardiaca"
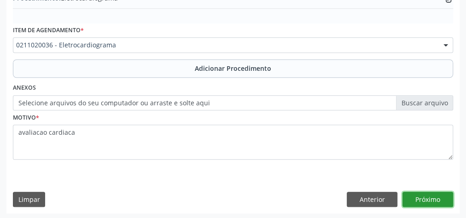
click at [436, 194] on button "Próximo" at bounding box center [428, 200] width 51 height 16
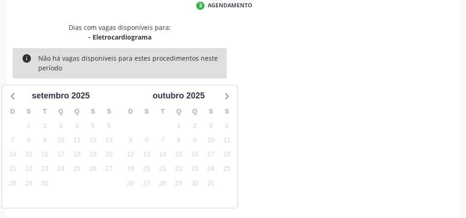
scroll to position [244, 0]
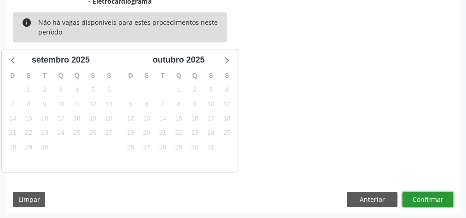
click at [436, 197] on button "Confirmar" at bounding box center [428, 200] width 51 height 16
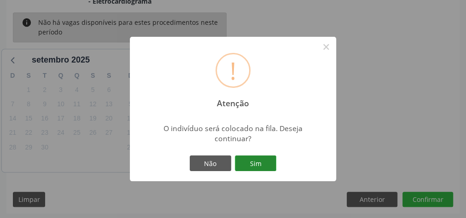
click at [266, 165] on button "Sim" at bounding box center [255, 164] width 41 height 16
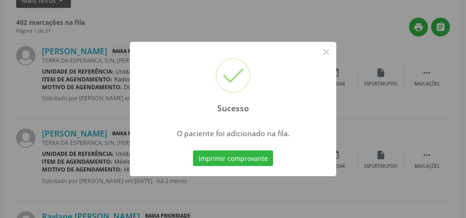
scroll to position [98, 0]
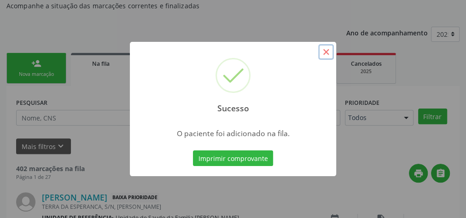
click at [328, 54] on button "×" at bounding box center [326, 52] width 16 height 16
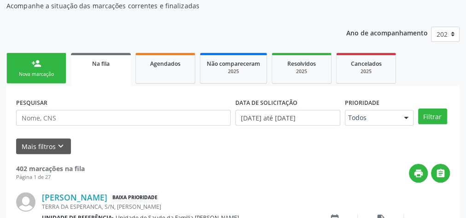
click at [35, 68] on link "person_add Nova marcação" at bounding box center [36, 68] width 60 height 31
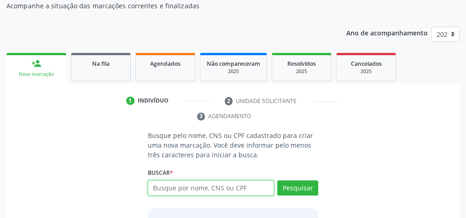
click at [204, 193] on input "text" at bounding box center [211, 189] width 126 height 16
type input "700403780183650"
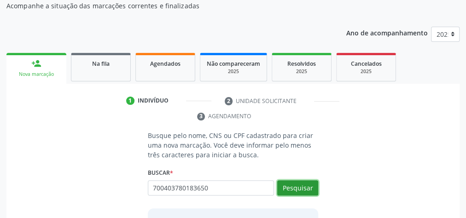
click at [309, 181] on button "Pesquisar" at bounding box center [297, 189] width 41 height 16
type input "700403780183650"
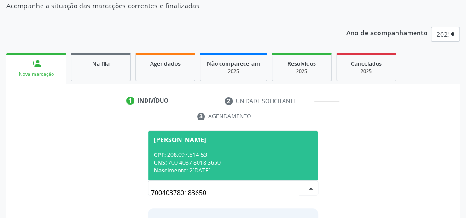
click at [271, 148] on span "[PERSON_NAME] CPF: 208.097.514-53 CNS: 700 4037 8018 3650 Nascimento: [DATE]" at bounding box center [233, 155] width 170 height 49
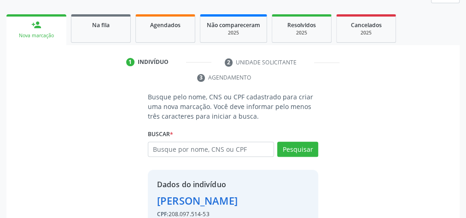
scroll to position [187, 0]
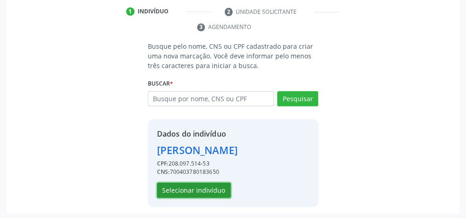
click at [219, 192] on button "Selecionar indivíduo" at bounding box center [194, 191] width 74 height 16
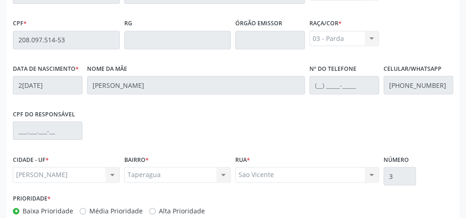
scroll to position [334, 0]
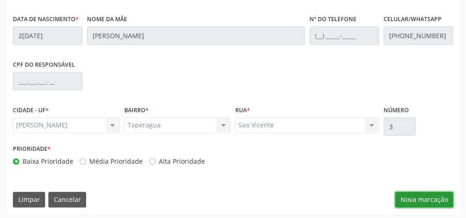
click at [438, 200] on button "Nova marcação" at bounding box center [424, 200] width 58 height 16
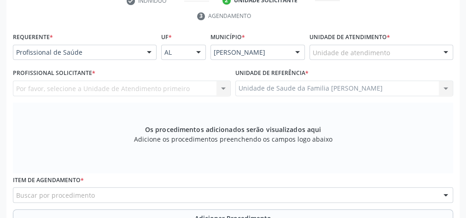
scroll to position [187, 0]
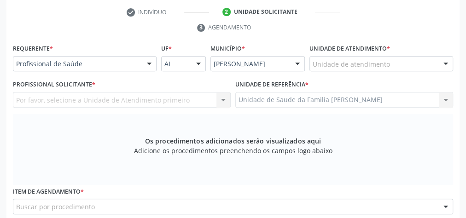
click at [422, 67] on div "Unidade de atendimento" at bounding box center [382, 64] width 144 height 16
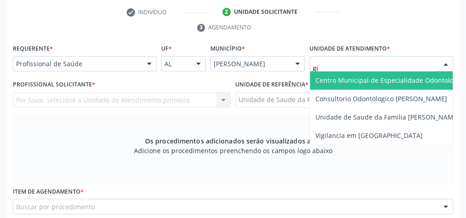
type input "gis"
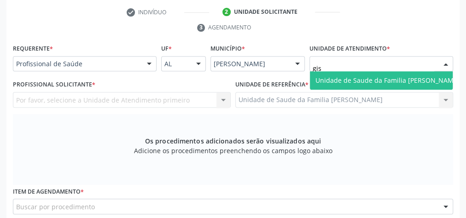
click at [415, 82] on span "Unidade de Saude da Familia [PERSON_NAME]" at bounding box center [388, 80] width 144 height 9
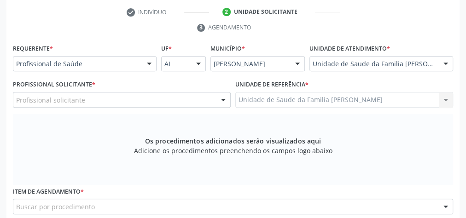
click at [226, 99] on div at bounding box center [223, 101] width 14 height 16
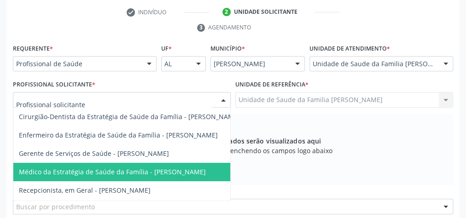
click at [187, 170] on span "Médico da Estratégia de Saúde da Família - [PERSON_NAME]" at bounding box center [112, 172] width 187 height 9
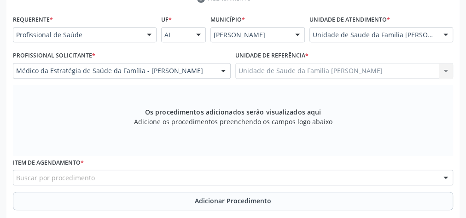
scroll to position [260, 0]
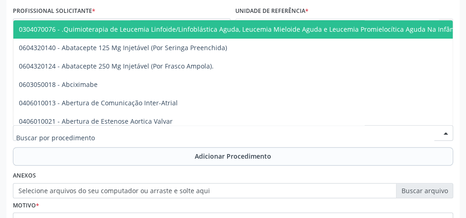
click at [225, 135] on div at bounding box center [233, 133] width 440 height 16
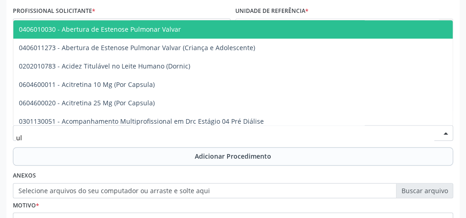
type input "u"
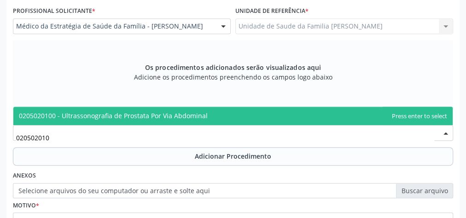
type input "0205020100"
click at [178, 112] on span "0205020100 - Ultrassonografia de Prostata Por Via Abdominal" at bounding box center [113, 115] width 189 height 9
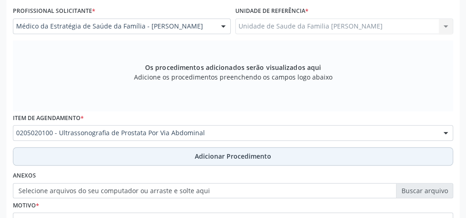
click at [256, 156] on span "Adicionar Procedimento" at bounding box center [233, 157] width 76 height 10
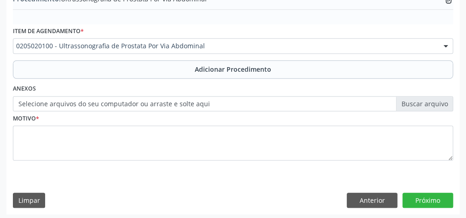
scroll to position [313, 0]
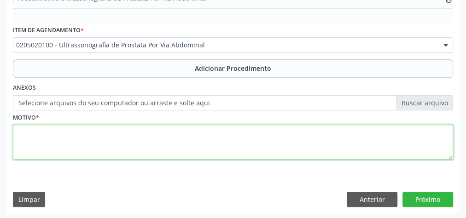
click at [143, 143] on textarea at bounding box center [233, 142] width 440 height 35
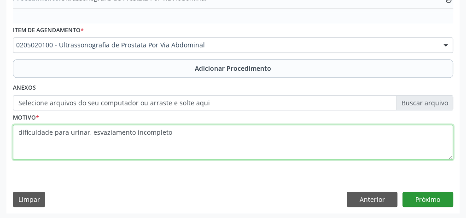
type textarea "dificuldade para urinar, esvaziamento incompleto"
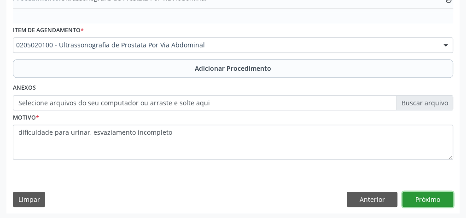
click at [430, 205] on button "Próximo" at bounding box center [428, 200] width 51 height 16
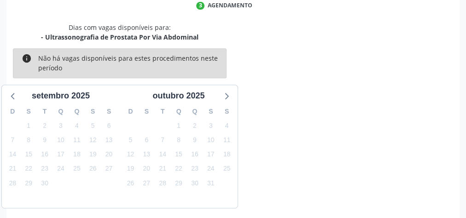
scroll to position [244, 0]
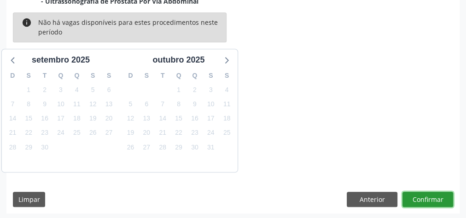
click at [430, 196] on button "Confirmar" at bounding box center [428, 200] width 51 height 16
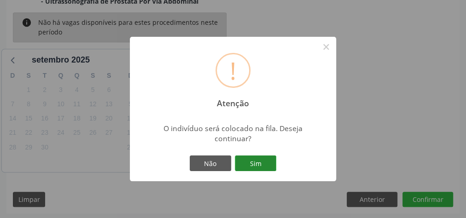
click at [260, 162] on button "Sim" at bounding box center [255, 164] width 41 height 16
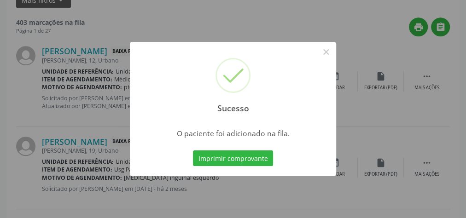
scroll to position [98, 0]
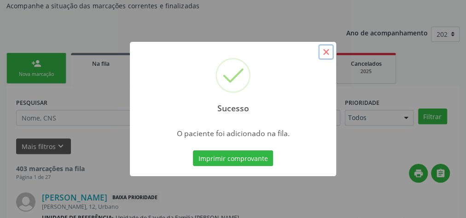
click at [326, 46] on button "×" at bounding box center [326, 52] width 16 height 16
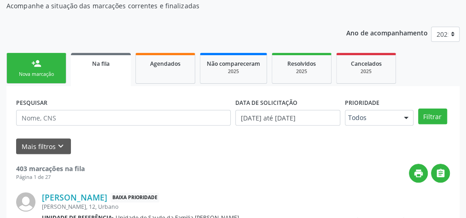
click at [32, 66] on div "person_add" at bounding box center [36, 63] width 10 height 10
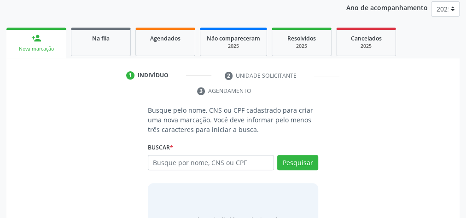
scroll to position [135, 0]
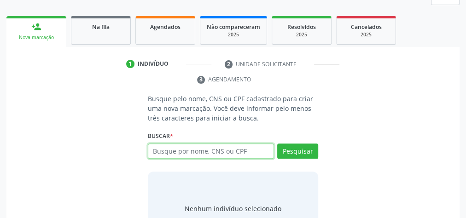
click at [198, 154] on input "text" at bounding box center [211, 152] width 126 height 16
type input "20809751453"
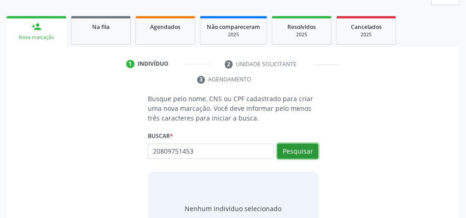
click at [306, 149] on button "Pesquisar" at bounding box center [297, 152] width 41 height 16
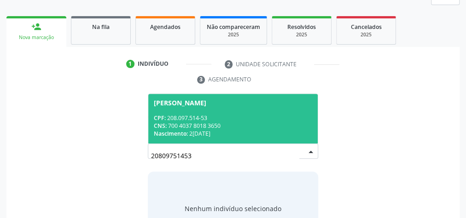
click at [254, 120] on div "CPF: 208.097.514-53" at bounding box center [233, 118] width 158 height 8
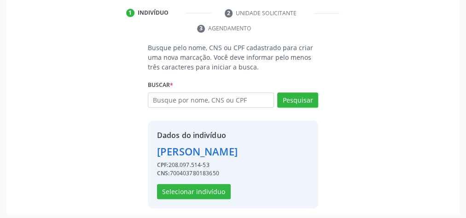
scroll to position [187, 0]
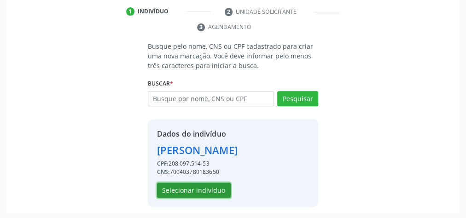
click at [201, 187] on button "Selecionar indivíduo" at bounding box center [194, 191] width 74 height 16
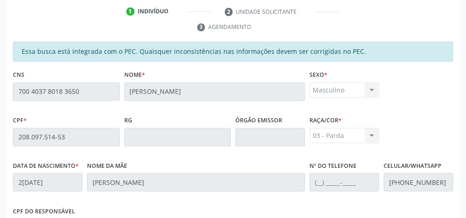
scroll to position [334, 0]
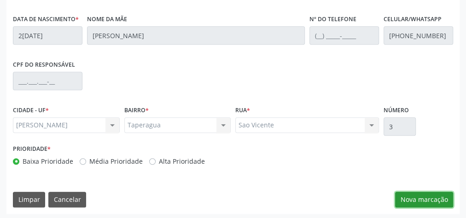
click at [421, 201] on button "Nova marcação" at bounding box center [424, 200] width 58 height 16
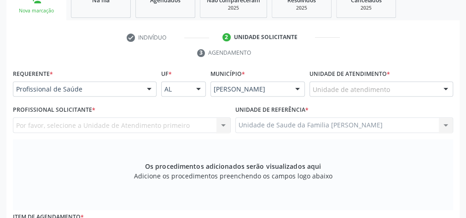
scroll to position [150, 0]
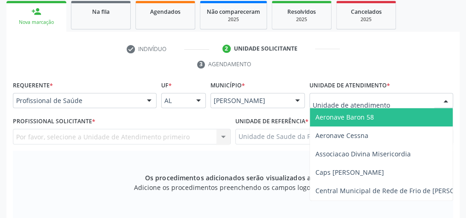
click at [382, 98] on input "text" at bounding box center [374, 105] width 122 height 18
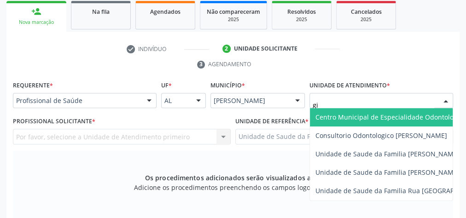
type input "gis"
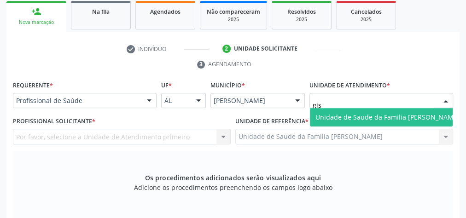
click at [385, 120] on span "Unidade de Saude da Familia [PERSON_NAME]" at bounding box center [388, 117] width 144 height 9
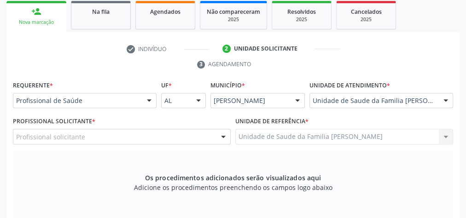
click at [221, 135] on div at bounding box center [223, 137] width 14 height 16
click at [225, 135] on div at bounding box center [223, 137] width 14 height 16
click at [224, 133] on div at bounding box center [223, 137] width 14 height 16
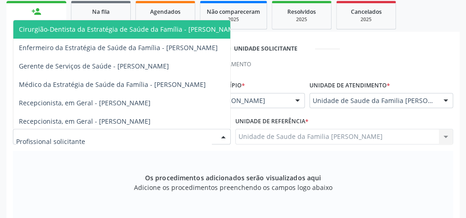
click at [224, 133] on div at bounding box center [223, 137] width 14 height 16
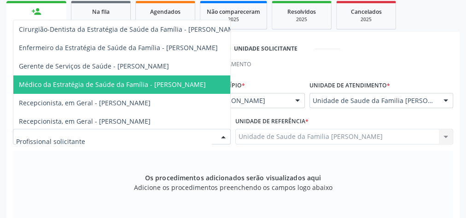
click at [185, 86] on span "Médico da Estratégia de Saúde da Família - [PERSON_NAME]" at bounding box center [112, 84] width 187 height 9
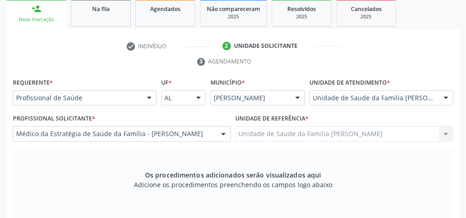
scroll to position [297, 0]
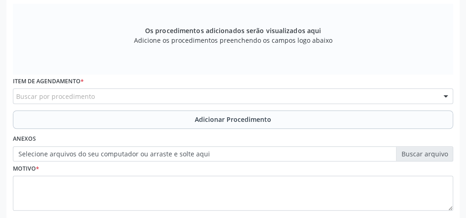
click at [262, 94] on div "Buscar por procedimento" at bounding box center [233, 96] width 440 height 16
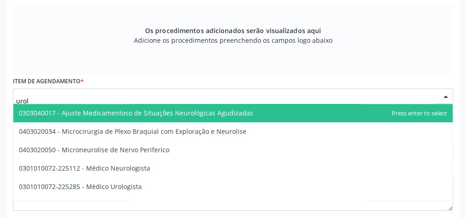
type input "urolo"
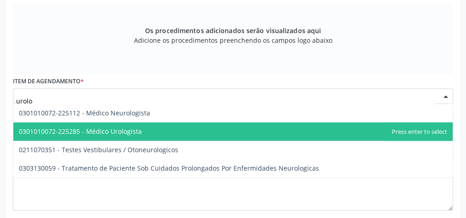
click at [109, 130] on span "0301010072-225285 - Médico Urologista" at bounding box center [80, 131] width 123 height 9
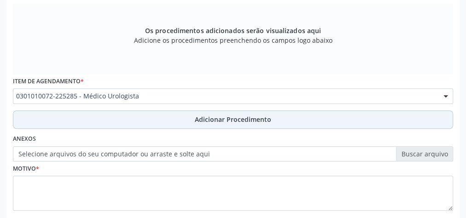
click at [234, 120] on span "Adicionar Procedimento" at bounding box center [233, 120] width 76 height 10
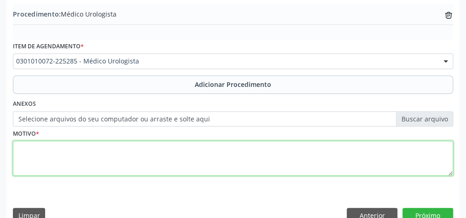
click at [193, 161] on textarea at bounding box center [233, 158] width 440 height 35
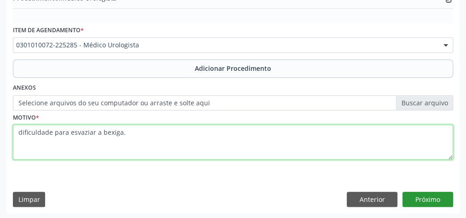
type textarea "dificuldade para esvaziar a bexiga."
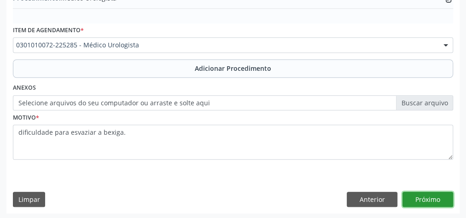
click at [441, 197] on button "Próximo" at bounding box center [428, 200] width 51 height 16
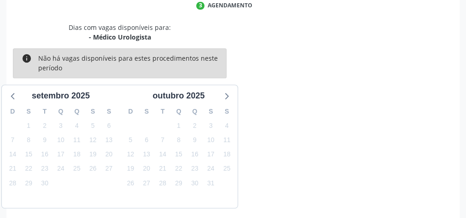
scroll to position [244, 0]
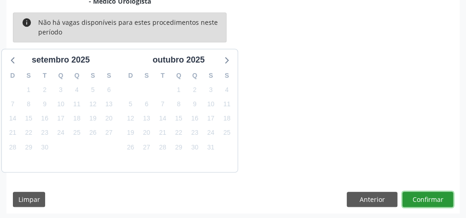
click at [430, 196] on button "Confirmar" at bounding box center [428, 200] width 51 height 16
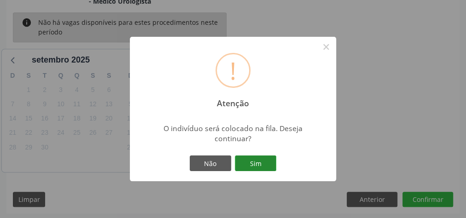
click at [260, 164] on button "Sim" at bounding box center [255, 164] width 41 height 16
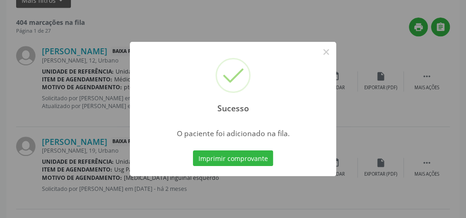
scroll to position [98, 0]
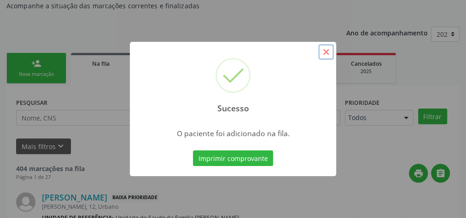
click at [329, 53] on button "×" at bounding box center [326, 52] width 16 height 16
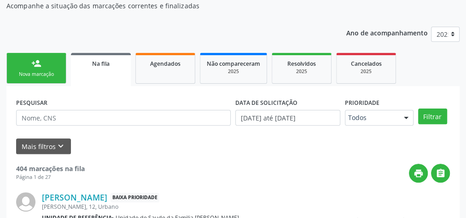
click at [52, 71] on div "Nova marcação" at bounding box center [36, 74] width 46 height 7
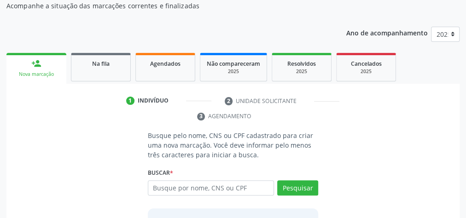
click at [53, 71] on div "Nova marcação" at bounding box center [36, 74] width 47 height 7
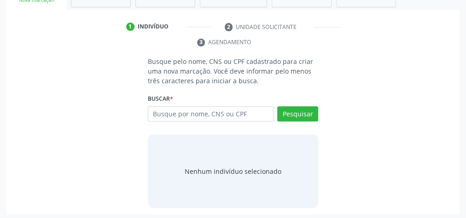
scroll to position [173, 0]
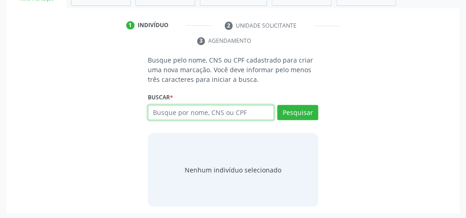
click at [217, 109] on input "text" at bounding box center [211, 113] width 126 height 16
type input "3"
type input "20809751453"
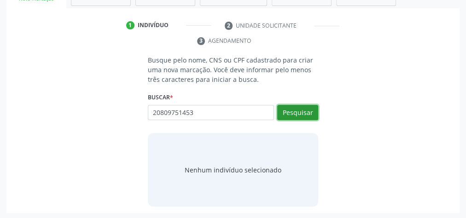
click at [303, 114] on button "Pesquisar" at bounding box center [297, 113] width 41 height 16
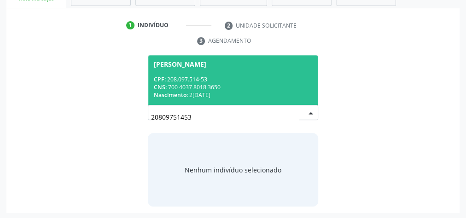
click at [237, 79] on div "CPF: 208.097.514-53" at bounding box center [233, 80] width 158 height 8
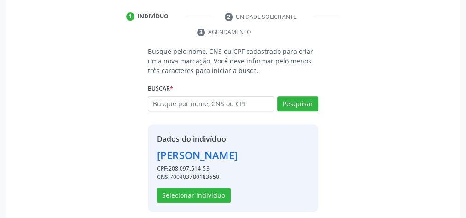
scroll to position [187, 0]
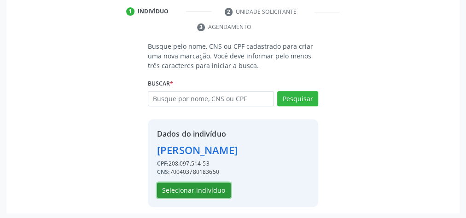
click at [203, 189] on button "Selecionar indivíduo" at bounding box center [194, 191] width 74 height 16
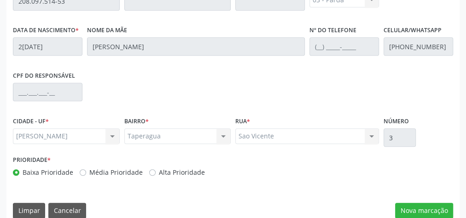
scroll to position [334, 0]
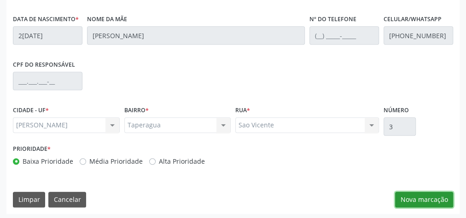
click at [430, 196] on button "Nova marcação" at bounding box center [424, 200] width 58 height 16
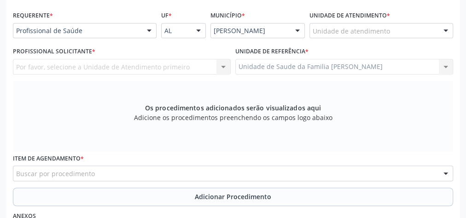
scroll to position [150, 0]
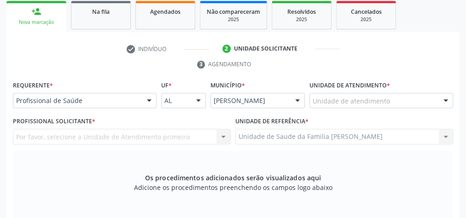
click at [429, 99] on div "Unidade de atendimento" at bounding box center [382, 101] width 144 height 16
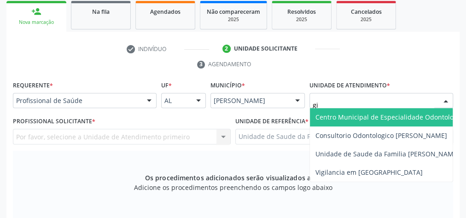
type input "gis"
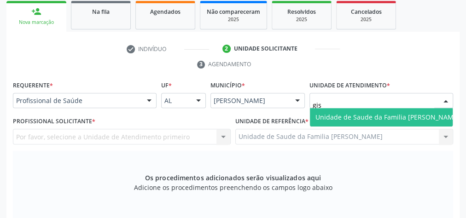
click at [410, 117] on span "Unidade de Saude da Familia [PERSON_NAME]" at bounding box center [388, 117] width 144 height 9
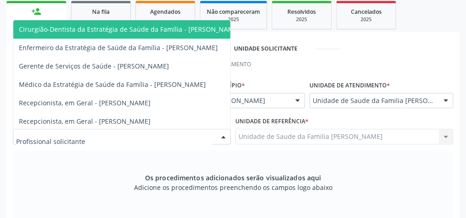
click at [222, 136] on div at bounding box center [223, 137] width 14 height 16
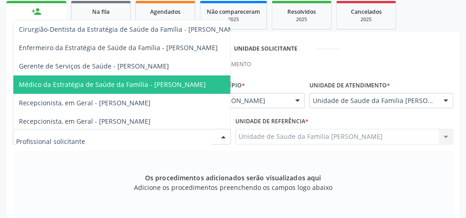
click at [181, 88] on span "Médico da Estratégia de Saúde da Família - [PERSON_NAME]" at bounding box center [129, 85] width 232 height 18
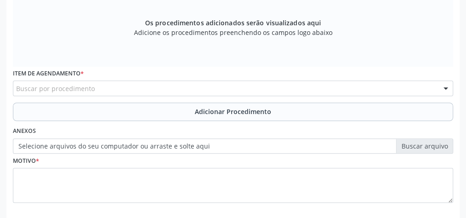
scroll to position [348, 0]
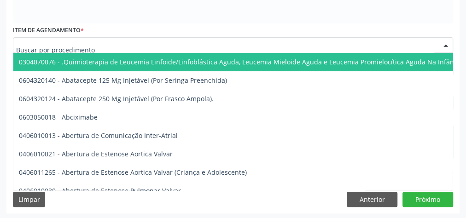
click at [189, 39] on div at bounding box center [233, 45] width 440 height 16
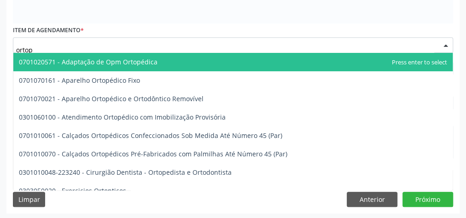
type input "ortope"
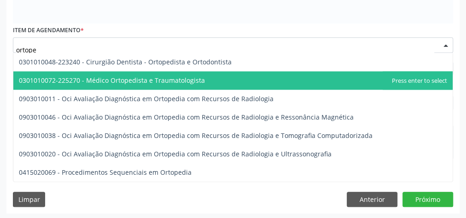
click at [176, 82] on span "0301010072-225270 - Médico Ortopedista e Traumatologista" at bounding box center [112, 80] width 186 height 9
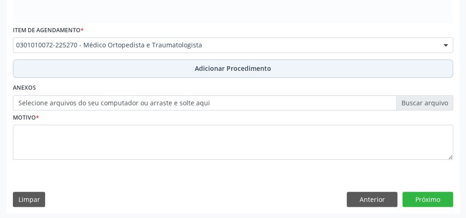
click at [229, 59] on button "Adicionar Procedimento" at bounding box center [233, 68] width 440 height 18
click at [228, 65] on span "Adicionar Procedimento" at bounding box center [233, 69] width 76 height 10
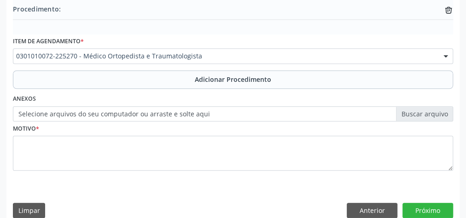
scroll to position [338, 0]
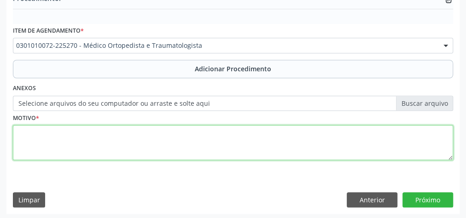
click at [168, 142] on textarea at bounding box center [233, 142] width 440 height 35
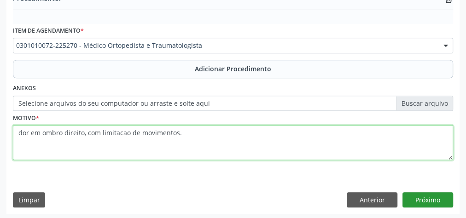
type textarea "dor em ombro direito, com limitacao de movimentos."
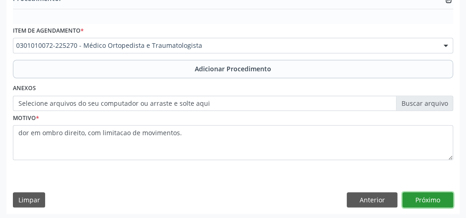
click at [414, 198] on button "Próximo" at bounding box center [428, 201] width 51 height 16
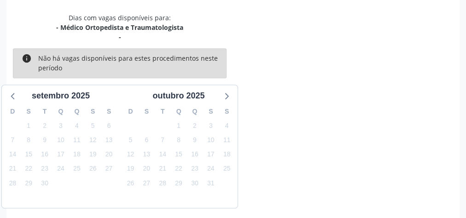
scroll to position [254, 0]
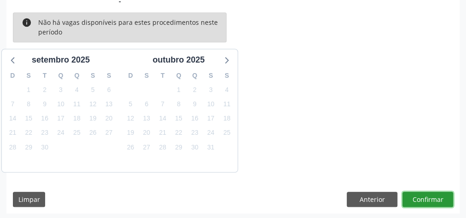
click at [414, 198] on button "Confirmar" at bounding box center [428, 200] width 51 height 16
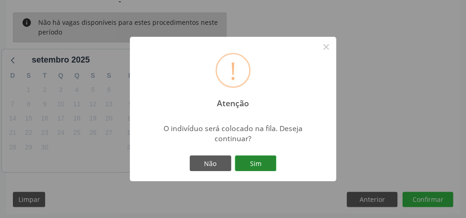
click at [255, 165] on button "Sim" at bounding box center [255, 164] width 41 height 16
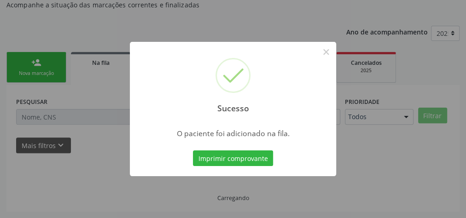
scroll to position [98, 0]
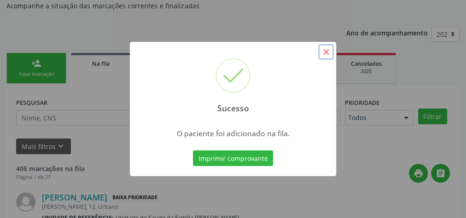
click at [326, 49] on button "×" at bounding box center [326, 52] width 16 height 16
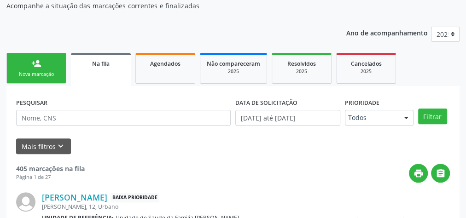
click at [32, 69] on link "person_add Nova marcação" at bounding box center [36, 68] width 60 height 31
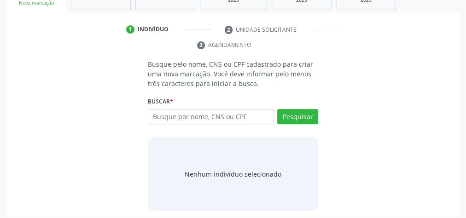
scroll to position [171, 0]
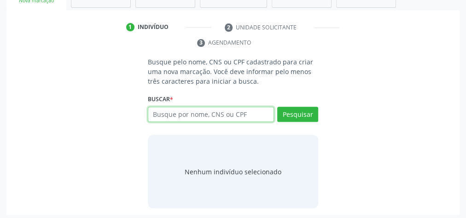
click at [210, 115] on input "text" at bounding box center [211, 115] width 126 height 16
click at [214, 112] on input "text" at bounding box center [211, 115] width 126 height 16
type input "16939457461"
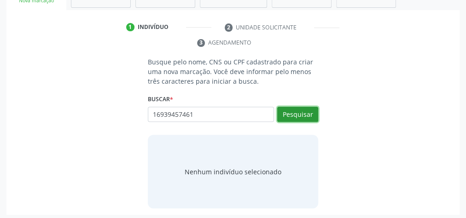
click at [306, 107] on button "Pesquisar" at bounding box center [297, 115] width 41 height 16
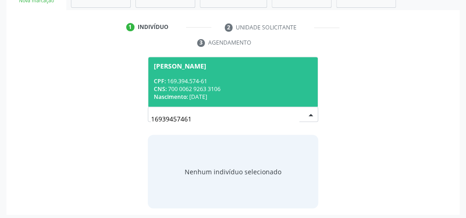
click at [259, 81] on div "CPF: 169.394.574-61" at bounding box center [233, 81] width 158 height 8
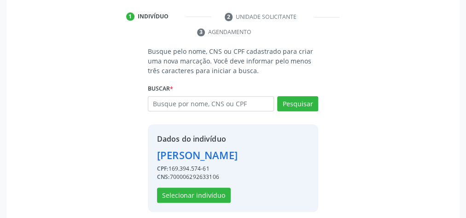
scroll to position [187, 0]
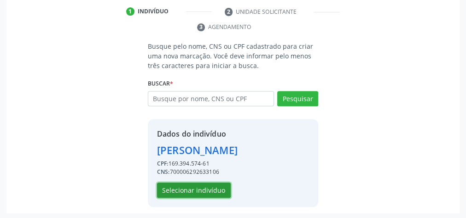
click at [193, 194] on button "Selecionar indivíduo" at bounding box center [194, 191] width 74 height 16
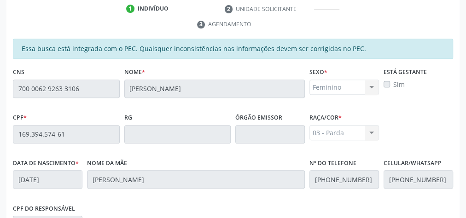
scroll to position [334, 0]
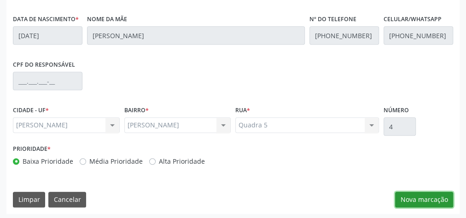
click at [424, 201] on button "Nova marcação" at bounding box center [424, 200] width 58 height 16
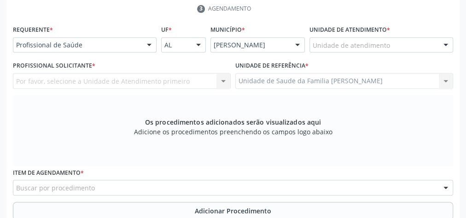
scroll to position [187, 0]
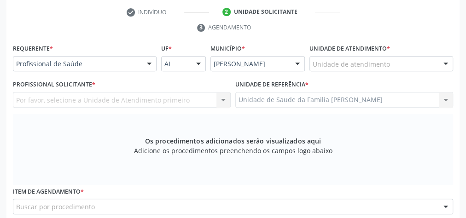
click at [409, 63] on div "Unidade de atendimento" at bounding box center [382, 64] width 144 height 16
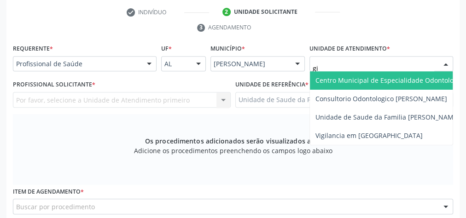
type input "gis"
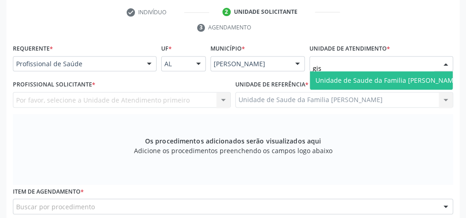
click at [398, 74] on span "Unidade de Saude da Familia [PERSON_NAME]" at bounding box center [387, 80] width 155 height 18
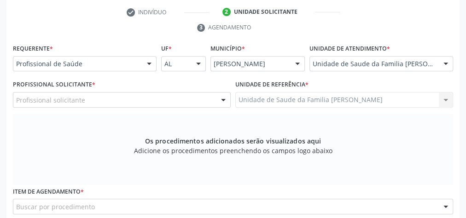
click at [224, 98] on div at bounding box center [223, 101] width 14 height 16
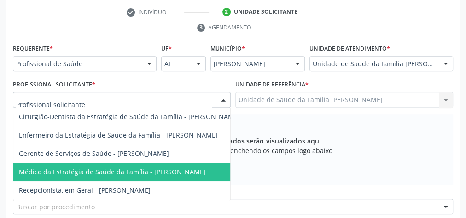
click at [194, 173] on span "Médico da Estratégia de Saúde da Família - [PERSON_NAME]" at bounding box center [112, 172] width 187 height 9
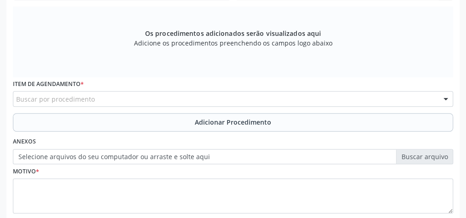
scroll to position [297, 0]
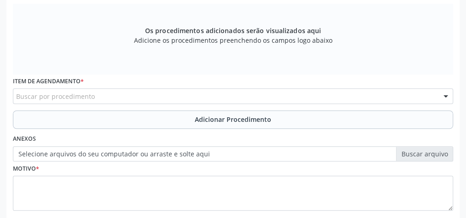
click at [220, 95] on div "Buscar por procedimento" at bounding box center [233, 96] width 440 height 16
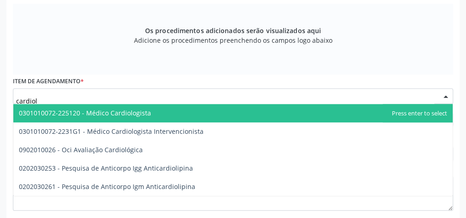
type input "cardiolo"
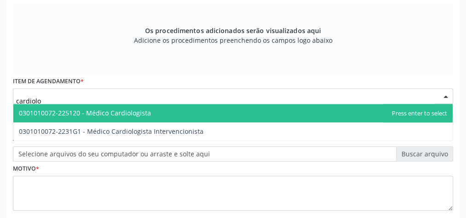
click at [140, 110] on span "0301010072-225120 - Médico Cardiologista" at bounding box center [85, 113] width 132 height 9
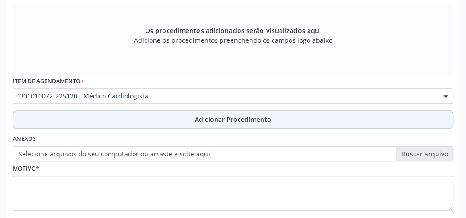
click at [251, 121] on span "Adicionar Procedimento" at bounding box center [233, 120] width 76 height 10
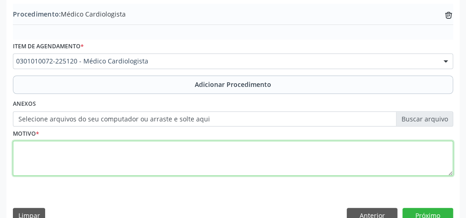
click at [185, 162] on textarea at bounding box center [233, 158] width 440 height 35
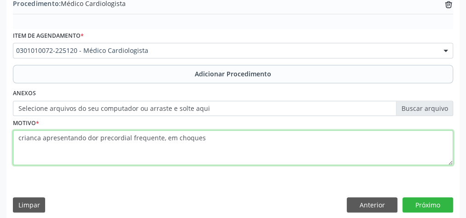
scroll to position [313, 0]
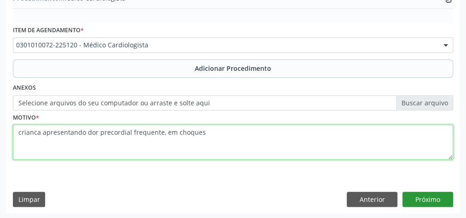
type textarea "crianca apresentando dor precordial frequente, em choques"
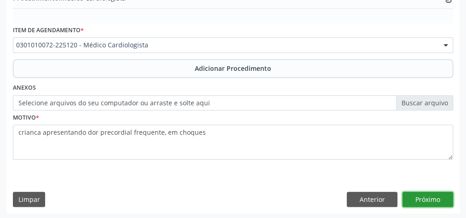
click at [425, 199] on button "Próximo" at bounding box center [428, 200] width 51 height 16
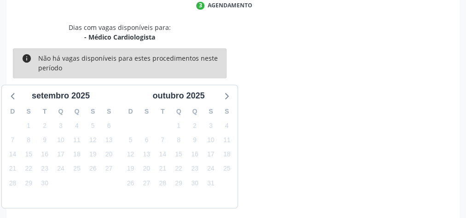
scroll to position [244, 0]
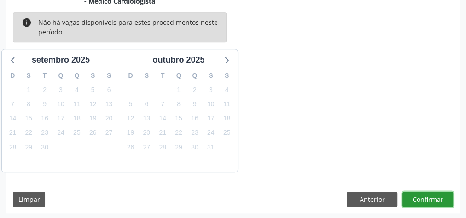
click at [425, 199] on button "Confirmar" at bounding box center [428, 200] width 51 height 16
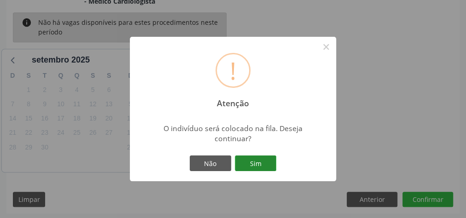
click at [256, 162] on button "Sim" at bounding box center [255, 164] width 41 height 16
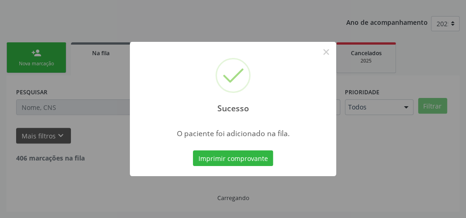
scroll to position [98, 0]
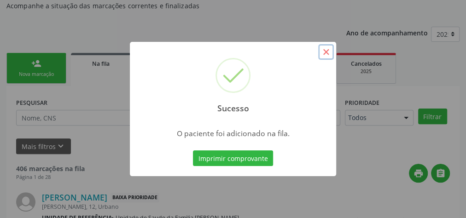
click at [329, 53] on button "×" at bounding box center [326, 52] width 16 height 16
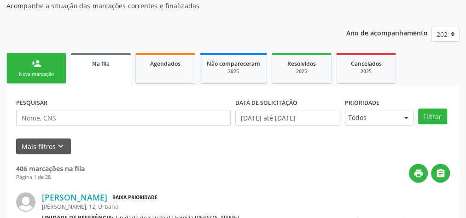
click at [46, 76] on div "Nova marcação" at bounding box center [36, 74] width 46 height 7
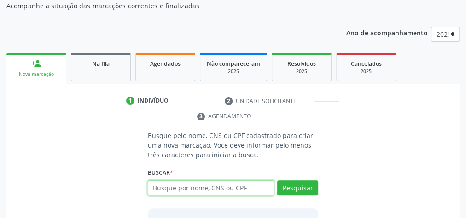
click at [198, 188] on input "text" at bounding box center [211, 189] width 126 height 16
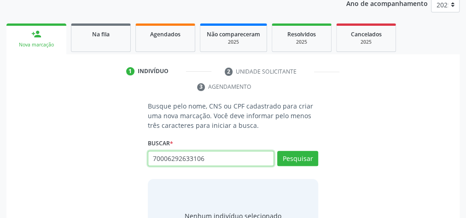
scroll to position [171, 0]
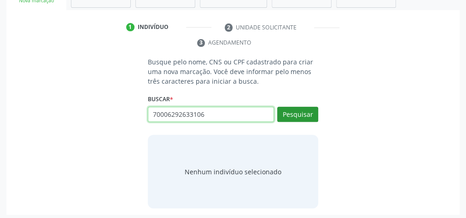
type input "70006292633106"
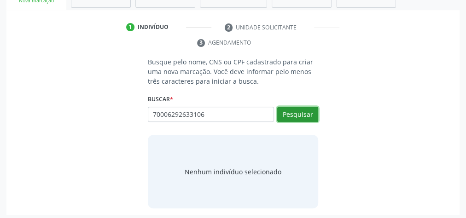
click at [310, 117] on button "Pesquisar" at bounding box center [297, 115] width 41 height 16
click at [216, 104] on div "Buscar * 70006292633106 Busque por nome, CNS ou CPF Nenhum resultado encontrado…" at bounding box center [233, 111] width 170 height 36
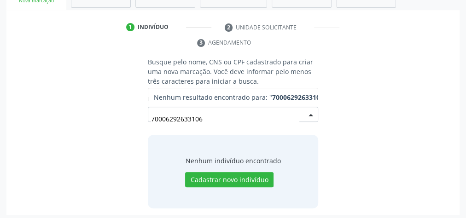
click at [219, 115] on input "70006292633106" at bounding box center [225, 119] width 148 height 18
click at [230, 122] on input "70006292633106" at bounding box center [225, 119] width 148 height 18
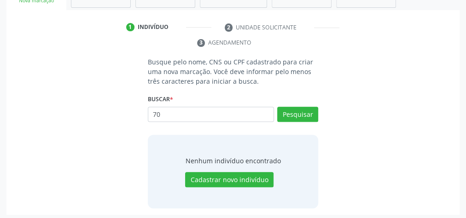
type input "7"
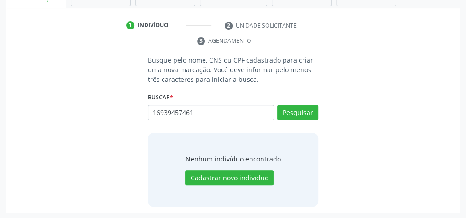
scroll to position [173, 0]
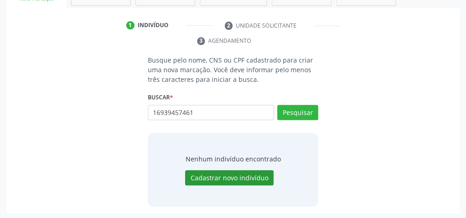
type input "16939457461"
click at [235, 177] on button "Cadastrar novo indivíduo" at bounding box center [229, 178] width 88 height 16
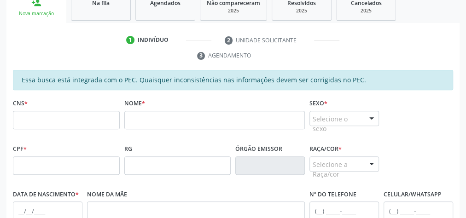
scroll to position [147, 0]
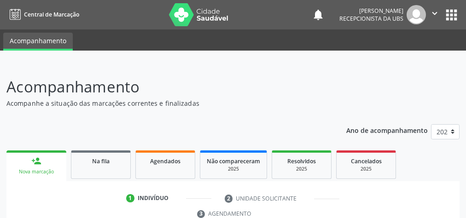
scroll to position [173, 0]
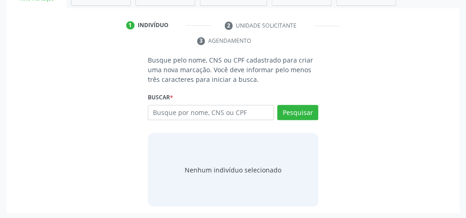
click at [230, 111] on input "text" at bounding box center [211, 113] width 126 height 16
type input "16939457461"
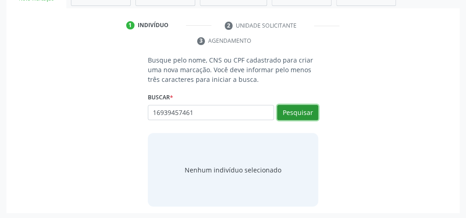
click at [299, 114] on button "Pesquisar" at bounding box center [297, 113] width 41 height 16
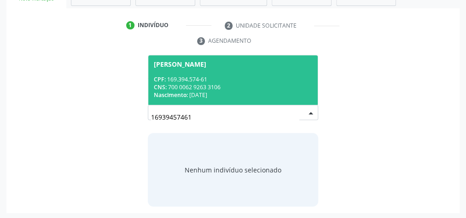
click at [269, 89] on div "CNS: 700 0062 9263 3106" at bounding box center [233, 87] width 158 height 8
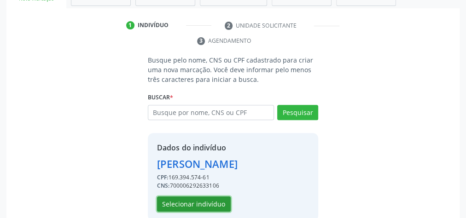
click at [207, 203] on button "Selecionar indivíduo" at bounding box center [194, 205] width 74 height 16
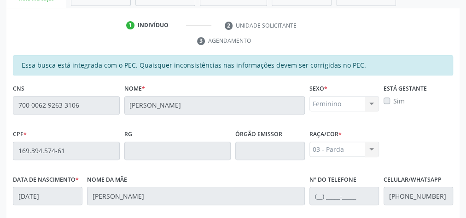
scroll to position [334, 0]
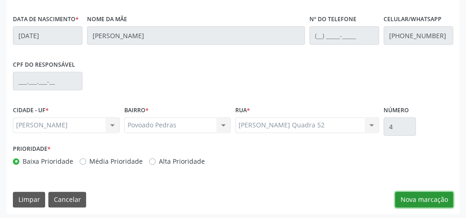
click at [430, 201] on button "Nova marcação" at bounding box center [424, 200] width 58 height 16
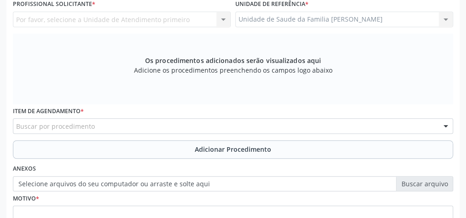
scroll to position [187, 0]
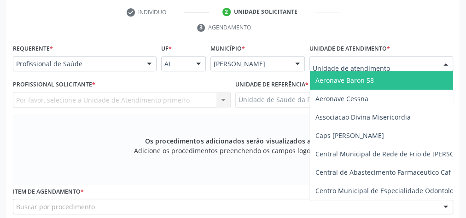
click at [420, 61] on div at bounding box center [382, 64] width 144 height 16
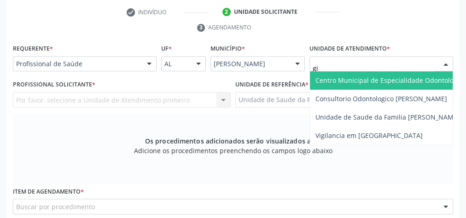
type input "gis"
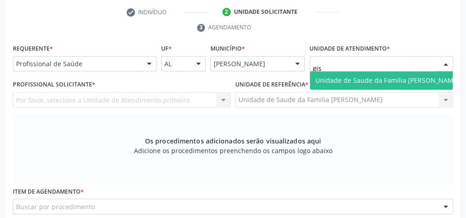
click at [402, 81] on span "Unidade de Saude da Familia [PERSON_NAME]" at bounding box center [388, 80] width 144 height 9
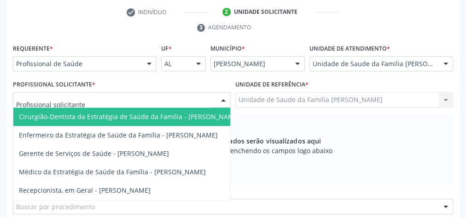
click at [222, 103] on div at bounding box center [223, 101] width 14 height 16
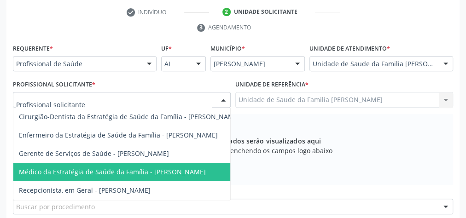
click at [184, 170] on span "Médico da Estratégia de Saúde da Família - [PERSON_NAME]" at bounding box center [112, 172] width 187 height 9
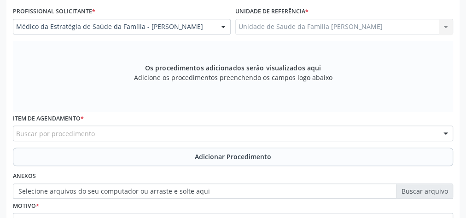
scroll to position [260, 0]
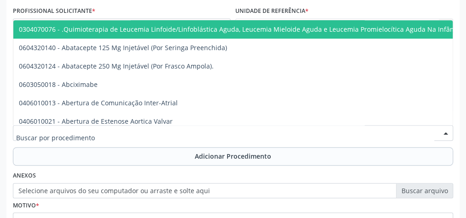
click at [217, 131] on div at bounding box center [233, 133] width 440 height 16
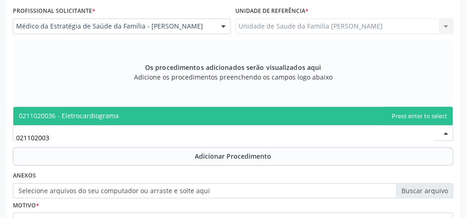
type input "0211020036"
click at [110, 110] on span "0211020036 - Eletrocardiograma" at bounding box center [232, 116] width 439 height 18
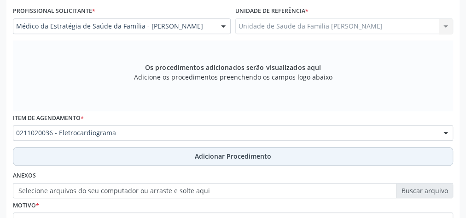
click at [226, 153] on span "Adicionar Procedimento" at bounding box center [233, 157] width 76 height 10
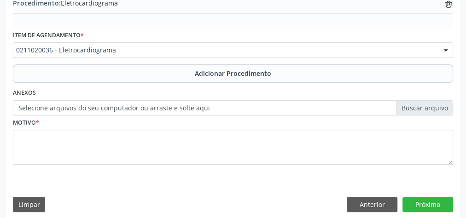
scroll to position [313, 0]
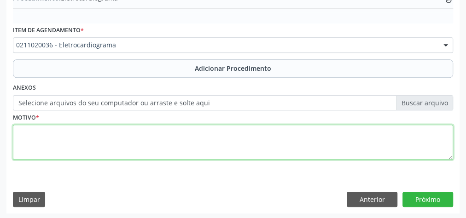
click at [179, 138] on textarea at bounding box center [233, 142] width 440 height 35
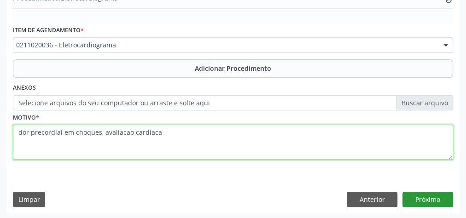
type textarea "dor precordial em choques, avaliacao cardiaca"
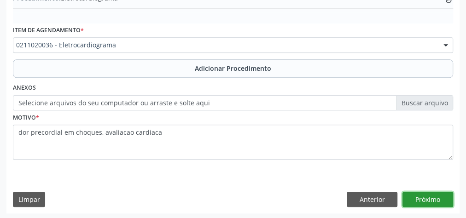
click at [436, 196] on button "Próximo" at bounding box center [428, 200] width 51 height 16
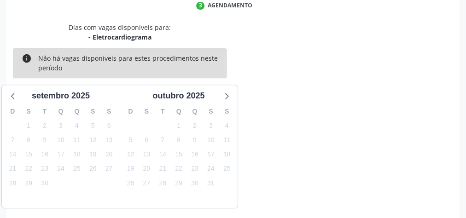
scroll to position [244, 0]
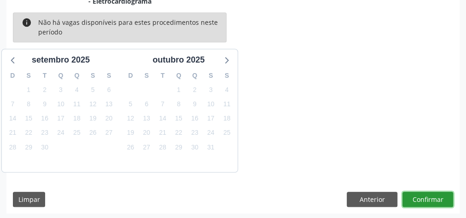
click at [424, 196] on button "Confirmar" at bounding box center [428, 200] width 51 height 16
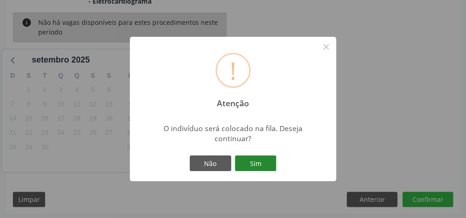
click at [256, 162] on button "Sim" at bounding box center [255, 164] width 41 height 16
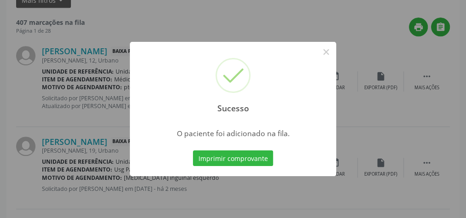
scroll to position [98, 0]
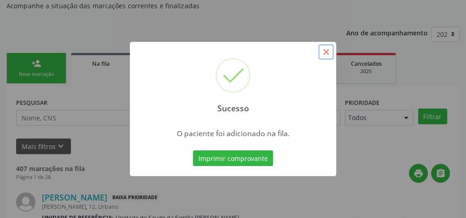
click at [328, 50] on button "×" at bounding box center [326, 52] width 16 height 16
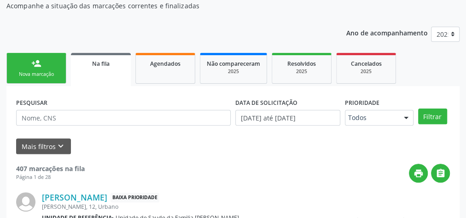
click at [37, 65] on div "person_add" at bounding box center [36, 63] width 10 height 10
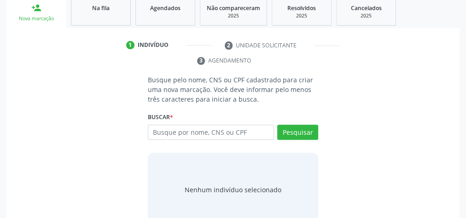
scroll to position [173, 0]
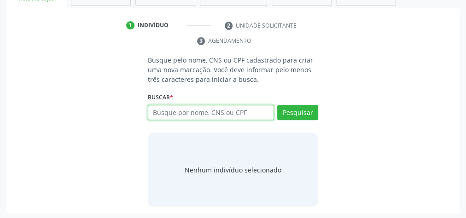
click at [234, 110] on input "text" at bounding box center [211, 113] width 126 height 16
type input "07527383488"
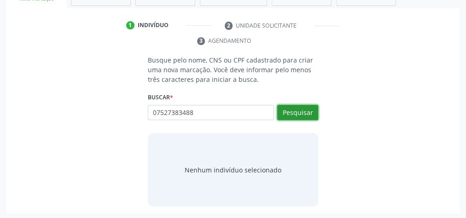
click at [310, 113] on button "Pesquisar" at bounding box center [297, 113] width 41 height 16
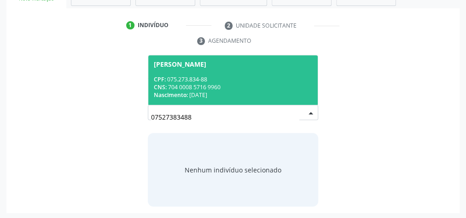
click at [245, 91] on div "Nascimento: 09/10/1974" at bounding box center [233, 95] width 158 height 8
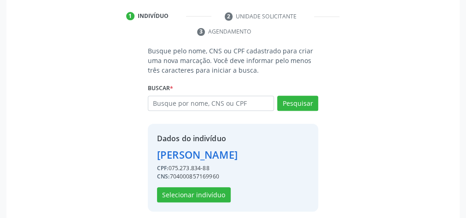
scroll to position [187, 0]
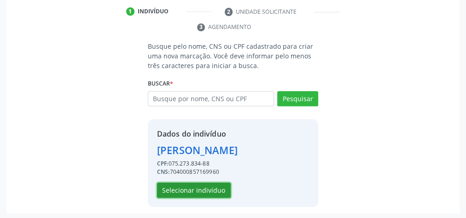
click at [216, 185] on button "Selecionar indivíduo" at bounding box center [194, 191] width 74 height 16
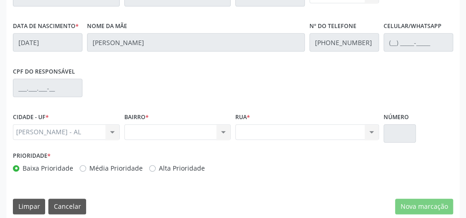
scroll to position [334, 0]
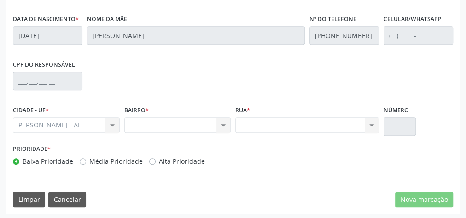
click at [222, 124] on div "Nenhum resultado encontrado para: " " Não há nenhuma opção para ser exibida." at bounding box center [177, 125] width 107 height 16
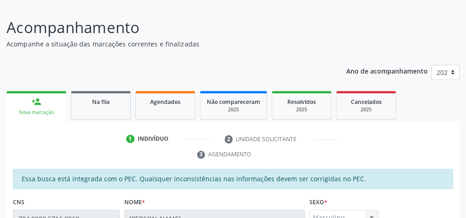
scroll to position [2, 0]
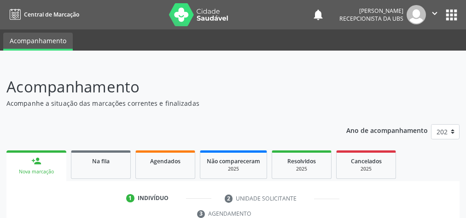
scroll to position [173, 0]
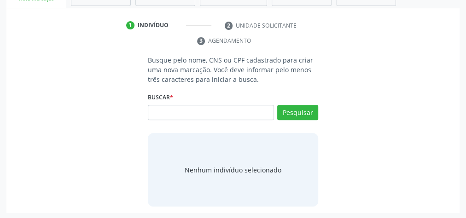
click at [428, 63] on div "Busque pelo nome, CNS ou CPF cadastrado para criar uma nova marcação. Você deve…" at bounding box center [233, 131] width 440 height 152
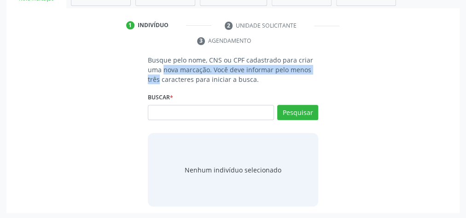
click at [433, 60] on div "Busque pelo nome, CNS ou CPF cadastrado para criar uma nova marcação. Você deve…" at bounding box center [233, 131] width 440 height 152
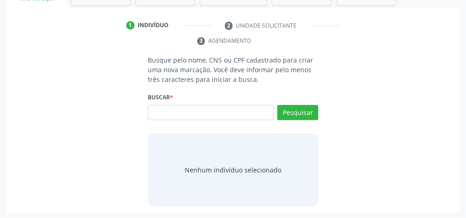
click at [233, 100] on div "Buscar * Busque por nome, CNS ou CPF Nenhum resultado encontrado para: " " Não …" at bounding box center [233, 109] width 170 height 36
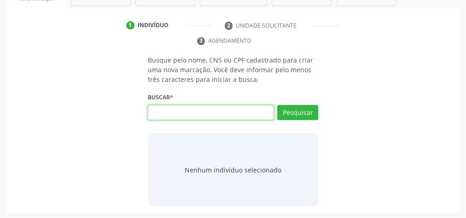
click at [229, 107] on input "text" at bounding box center [211, 113] width 126 height 16
type input "15040293488"
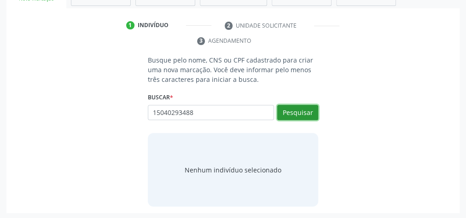
click at [306, 110] on button "Pesquisar" at bounding box center [297, 113] width 41 height 16
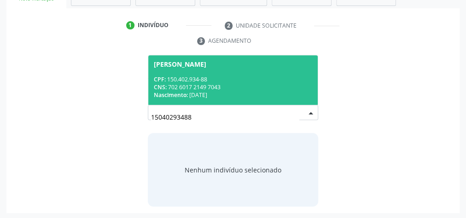
click at [298, 96] on div "Nascimento: 02/11/2010" at bounding box center [233, 95] width 158 height 8
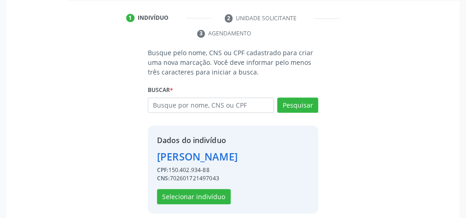
scroll to position [187, 0]
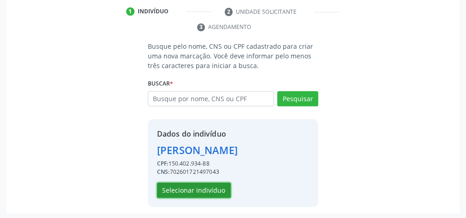
click at [201, 187] on button "Selecionar indivíduo" at bounding box center [194, 191] width 74 height 16
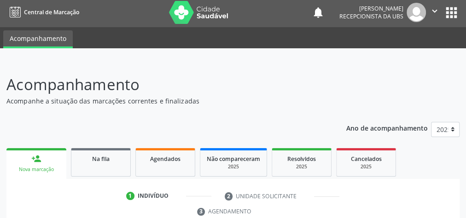
scroll to position [0, 0]
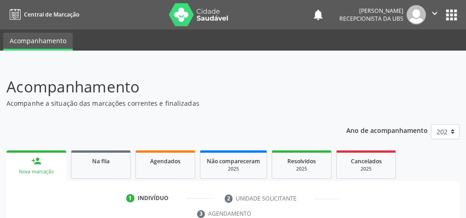
scroll to position [173, 0]
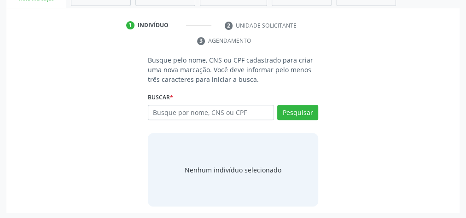
click at [333, 149] on div "Busque pelo nome, CNS ou CPF cadastrado para criar uma nova marcação. Você deve…" at bounding box center [233, 131] width 440 height 152
drag, startPoint x: 333, startPoint y: 149, endPoint x: 421, endPoint y: 26, distance: 150.8
click at [421, 26] on ul "1 Indivíduo 2 Unidade solicitante 3 Agendamento" at bounding box center [232, 33] width 453 height 31
drag, startPoint x: 419, startPoint y: 30, endPoint x: 425, endPoint y: 22, distance: 10.2
click at [425, 22] on ul "1 Indivíduo 2 Unidade solicitante 3 Agendamento" at bounding box center [232, 33] width 453 height 31
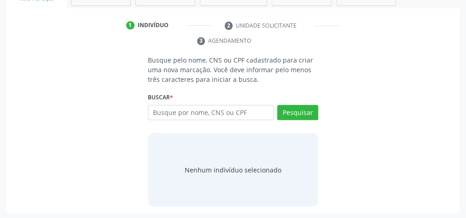
click at [427, 23] on ul "1 Indivíduo 2 Unidade solicitante 3 Agendamento" at bounding box center [232, 33] width 453 height 31
click at [431, 20] on ul "1 Indivíduo 2 Unidade solicitante 3 Agendamento" at bounding box center [232, 33] width 453 height 31
drag, startPoint x: 431, startPoint y: 20, endPoint x: 447, endPoint y: 46, distance: 29.8
click at [447, 46] on ul "1 Indivíduo 2 Unidade solicitante 3 Agendamento" at bounding box center [232, 33] width 453 height 31
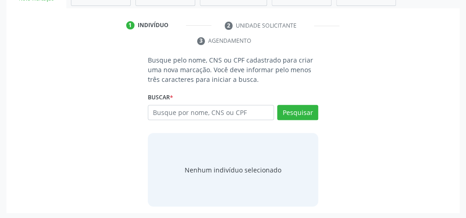
click at [449, 47] on div "1 Indivíduo 2 Unidade solicitante 3 Agendamento Busque pelo nome, CNS ou CPF ca…" at bounding box center [232, 115] width 453 height 195
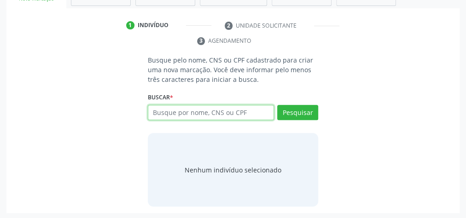
click at [218, 114] on input "text" at bounding box center [211, 113] width 126 height 16
type input "03964202495"
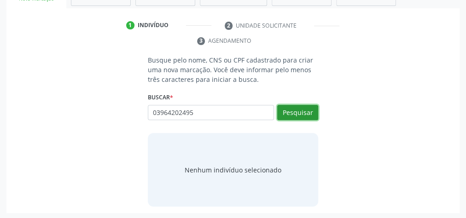
click at [299, 115] on button "Pesquisar" at bounding box center [297, 113] width 41 height 16
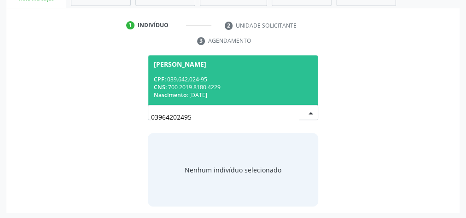
click at [255, 92] on div "Nascimento: 20/10/1974" at bounding box center [233, 95] width 158 height 8
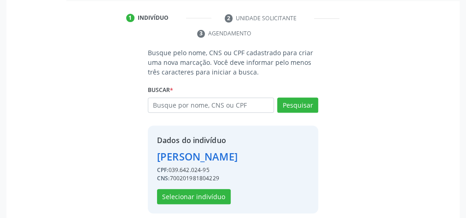
scroll to position [187, 0]
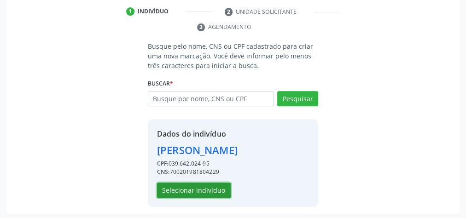
click at [186, 184] on button "Selecionar indivíduo" at bounding box center [194, 191] width 74 height 16
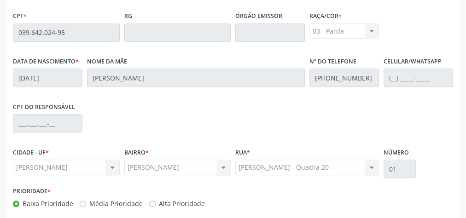
scroll to position [334, 0]
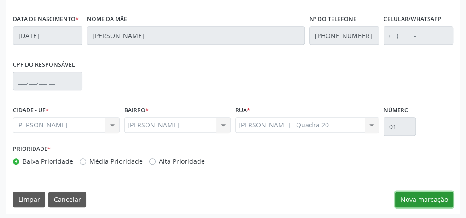
click at [430, 195] on button "Nova marcação" at bounding box center [424, 200] width 58 height 16
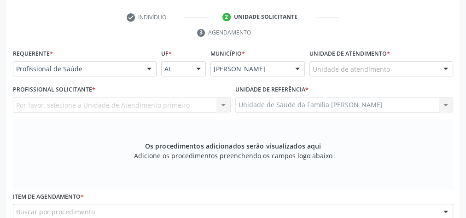
scroll to position [150, 0]
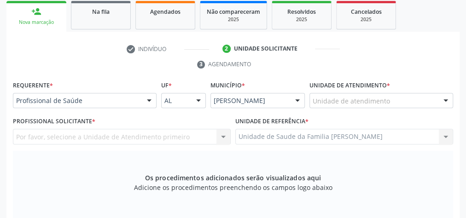
click at [399, 99] on div "Unidade de atendimento" at bounding box center [382, 101] width 144 height 16
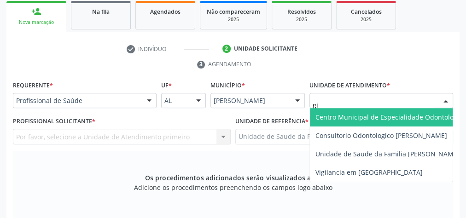
type input "gis"
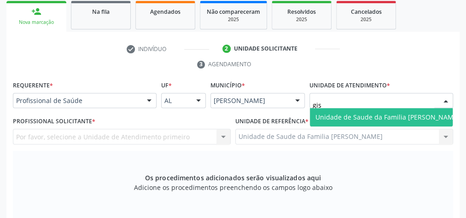
click at [408, 113] on span "Unidade de Saude da Familia [PERSON_NAME]" at bounding box center [388, 117] width 144 height 9
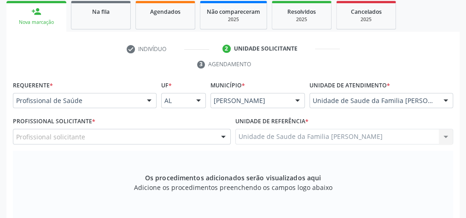
click at [226, 136] on div at bounding box center [223, 137] width 14 height 16
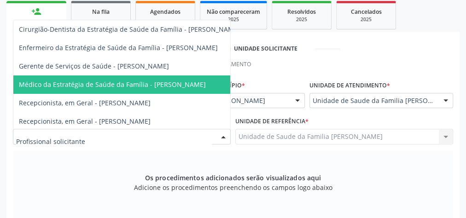
click at [183, 85] on span "Médico da Estratégia de Saúde da Família - [PERSON_NAME]" at bounding box center [112, 84] width 187 height 9
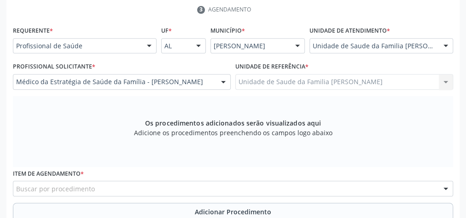
scroll to position [297, 0]
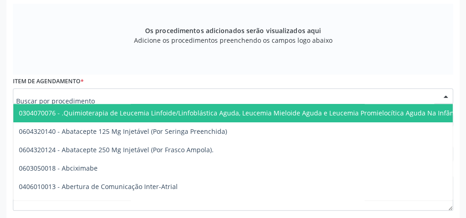
click at [262, 93] on div at bounding box center [233, 96] width 440 height 16
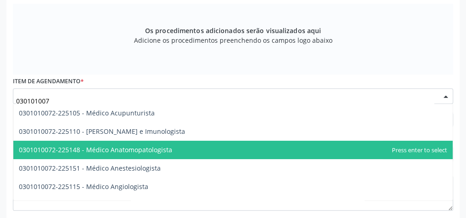
type input "0301010072"
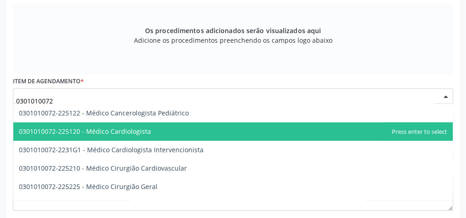
scroll to position [184, 0]
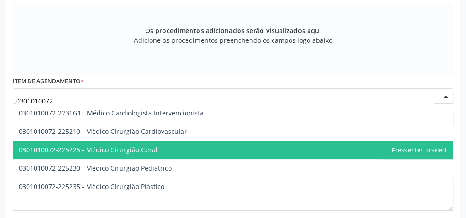
click at [154, 153] on span "0301010072-225225 - Médico Cirurgião Geral" at bounding box center [232, 150] width 439 height 18
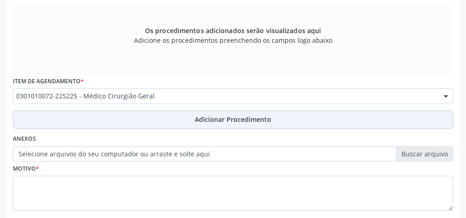
click at [212, 120] on span "Adicionar Procedimento" at bounding box center [233, 120] width 76 height 10
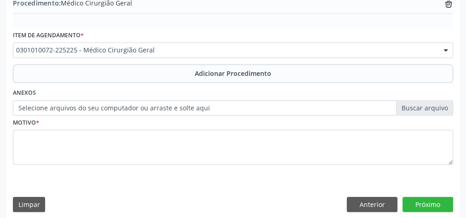
scroll to position [313, 0]
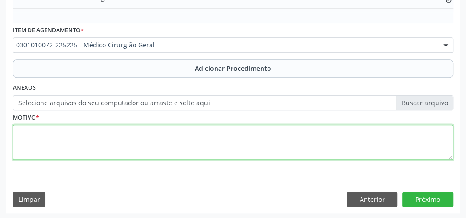
click at [172, 140] on textarea at bounding box center [233, 142] width 440 height 35
type textarea "retorno com exames solicitados"
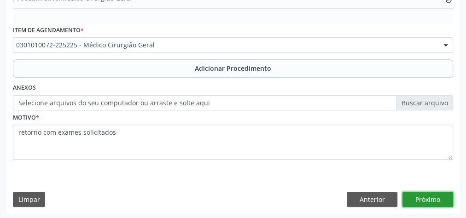
click at [446, 199] on button "Próximo" at bounding box center [428, 200] width 51 height 16
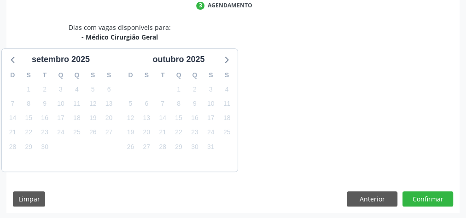
scroll to position [244, 0]
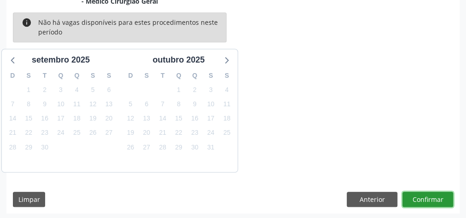
click at [445, 196] on button "Confirmar" at bounding box center [428, 200] width 51 height 16
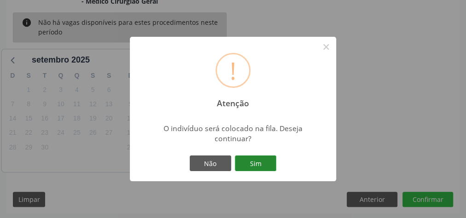
click at [255, 164] on button "Sim" at bounding box center [255, 164] width 41 height 16
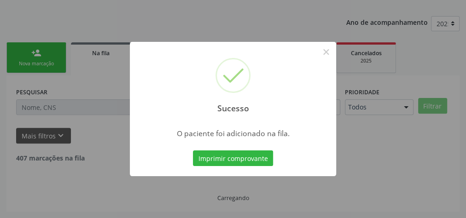
scroll to position [98, 0]
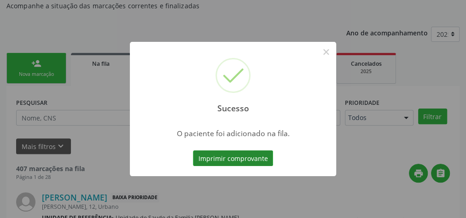
click at [244, 158] on button "Imprimir comprovante" at bounding box center [233, 159] width 80 height 16
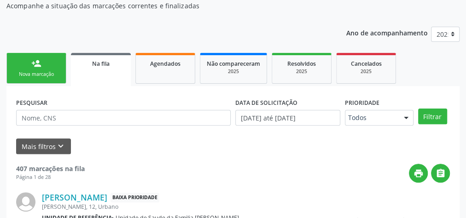
click at [35, 69] on link "person_add Nova marcação" at bounding box center [36, 68] width 60 height 31
